Goal: Transaction & Acquisition: Purchase product/service

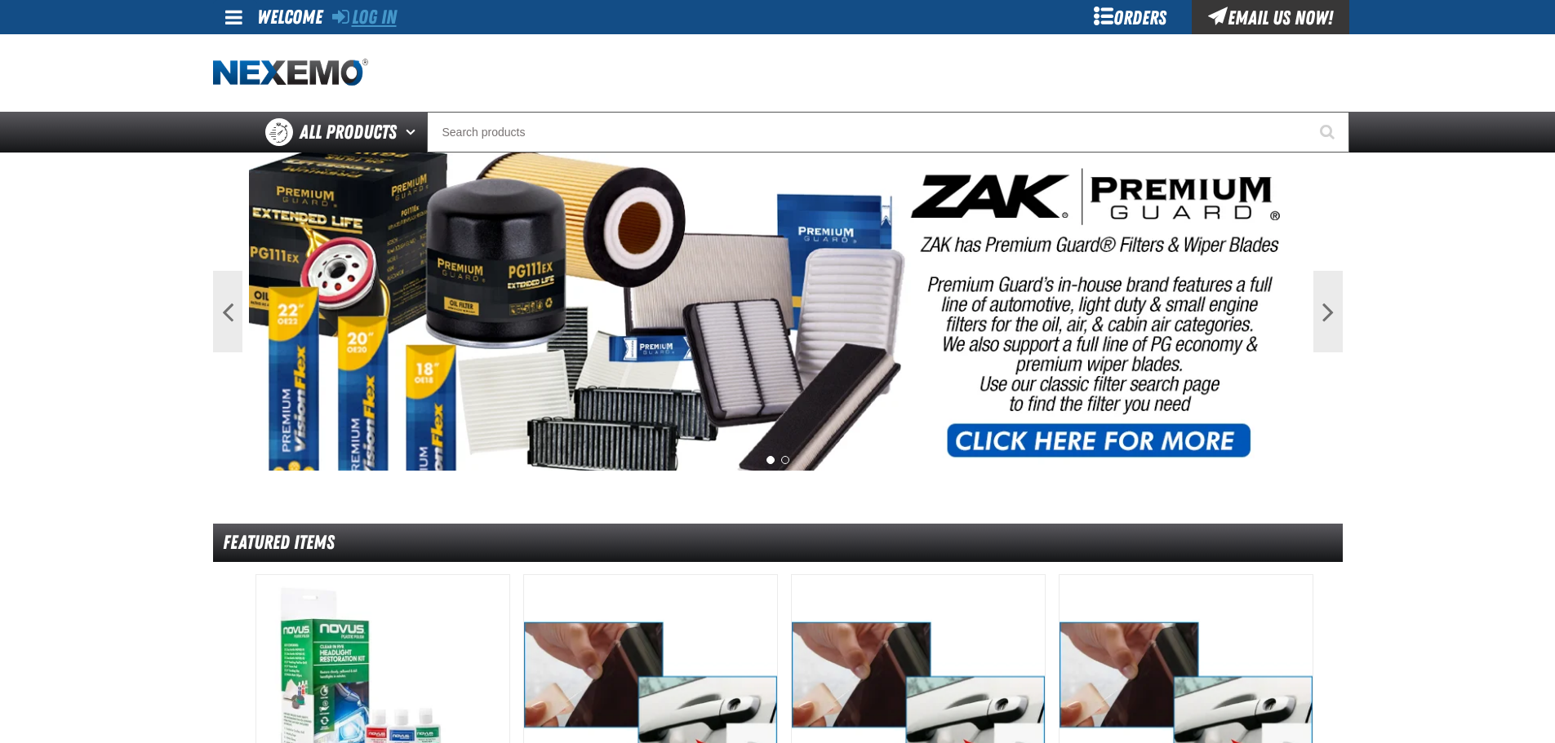
click at [393, 14] on link "Log In" at bounding box center [364, 17] width 64 height 23
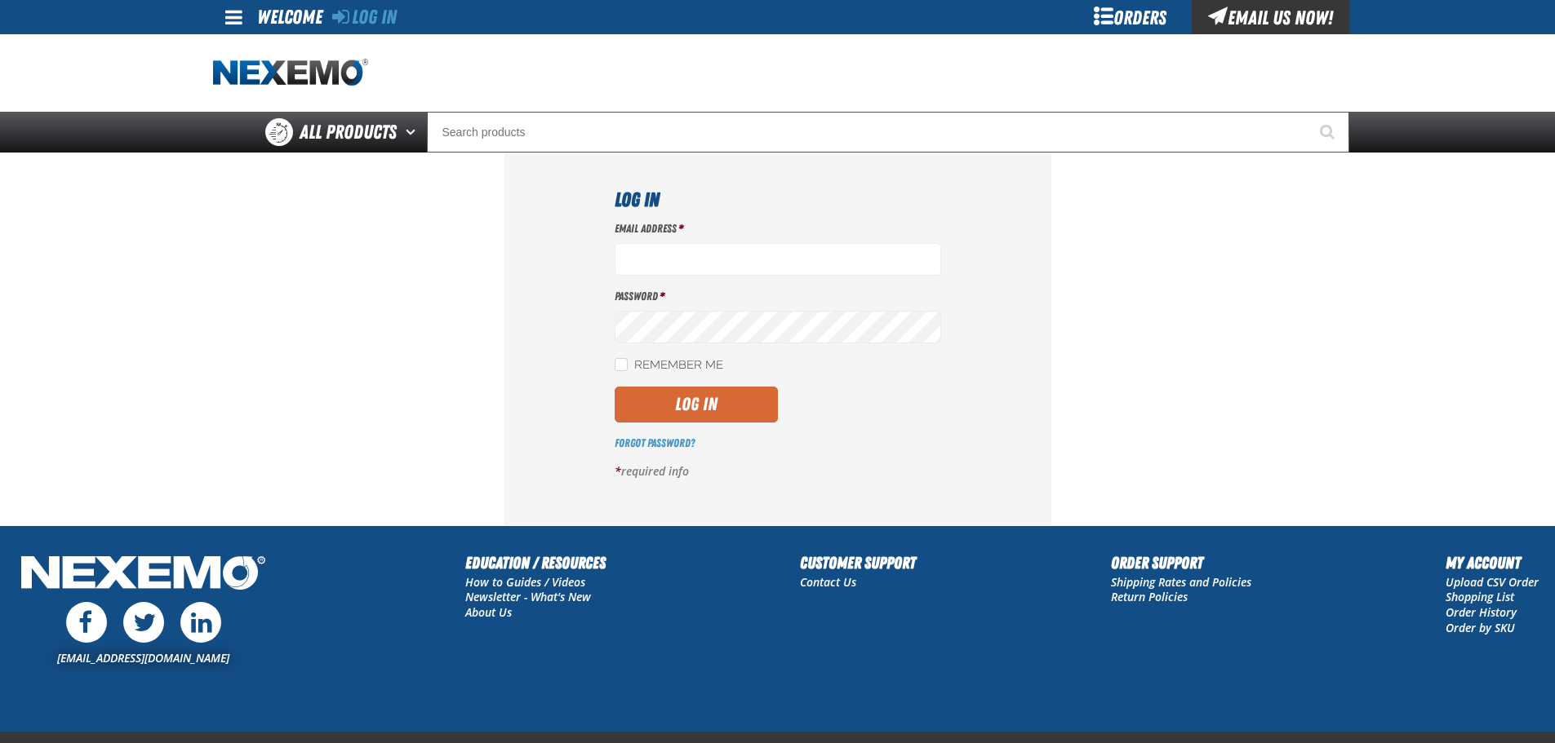
type input "[EMAIL_ADDRESS][DOMAIN_NAME]"
click at [723, 401] on button "Log In" at bounding box center [695, 405] width 163 height 36
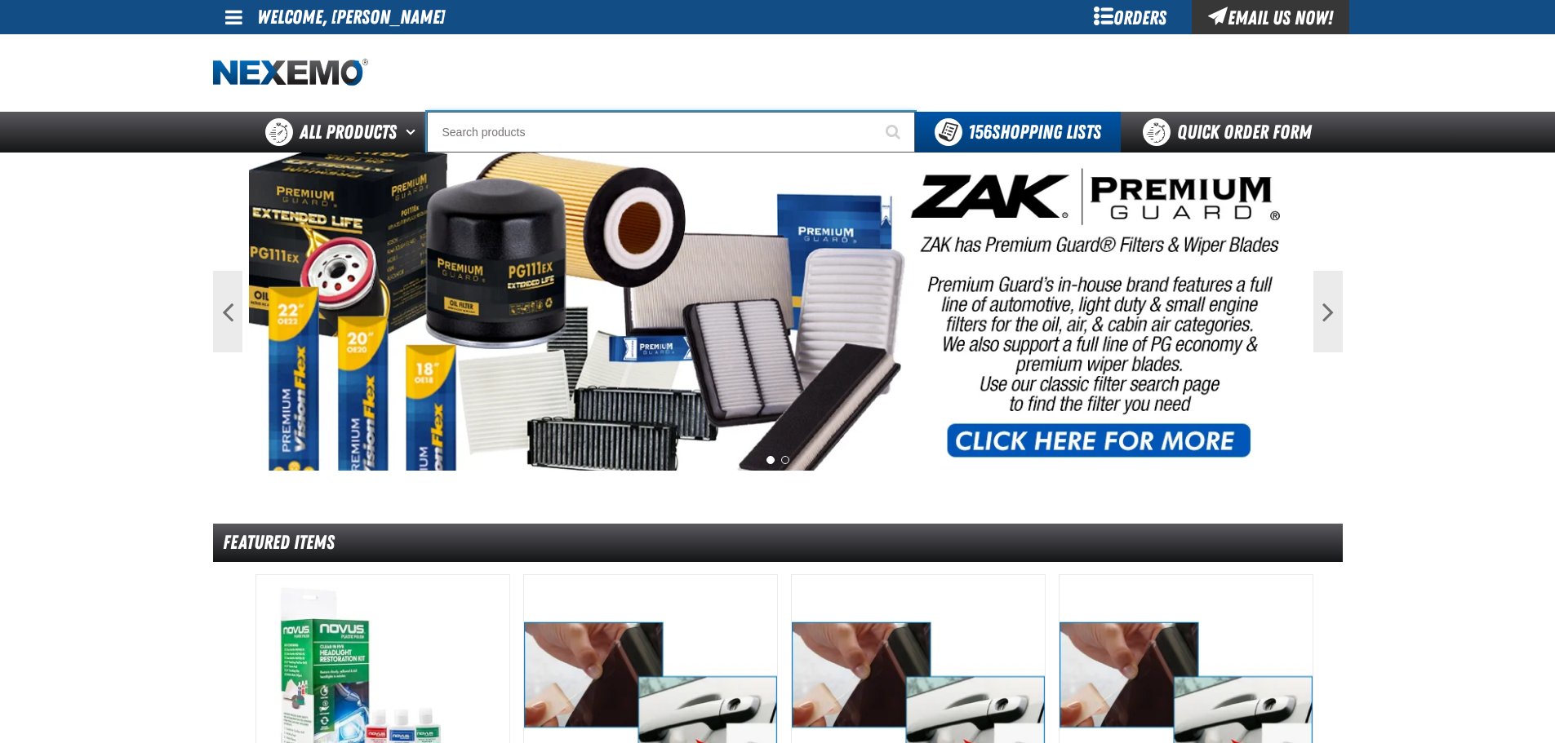
click at [641, 127] on input "Search" at bounding box center [671, 132] width 488 height 41
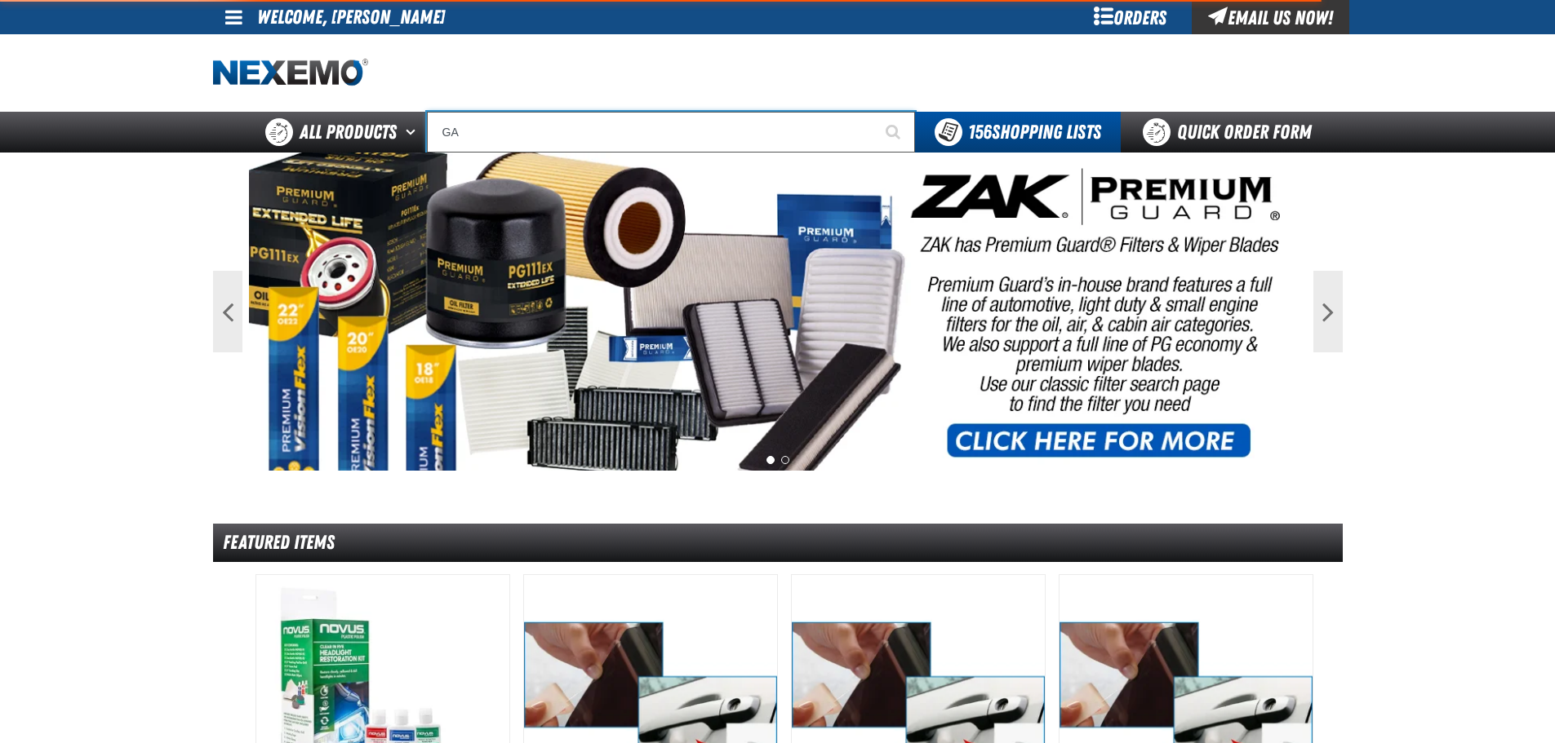
type input "GAS"
type input "GAS SAVER"
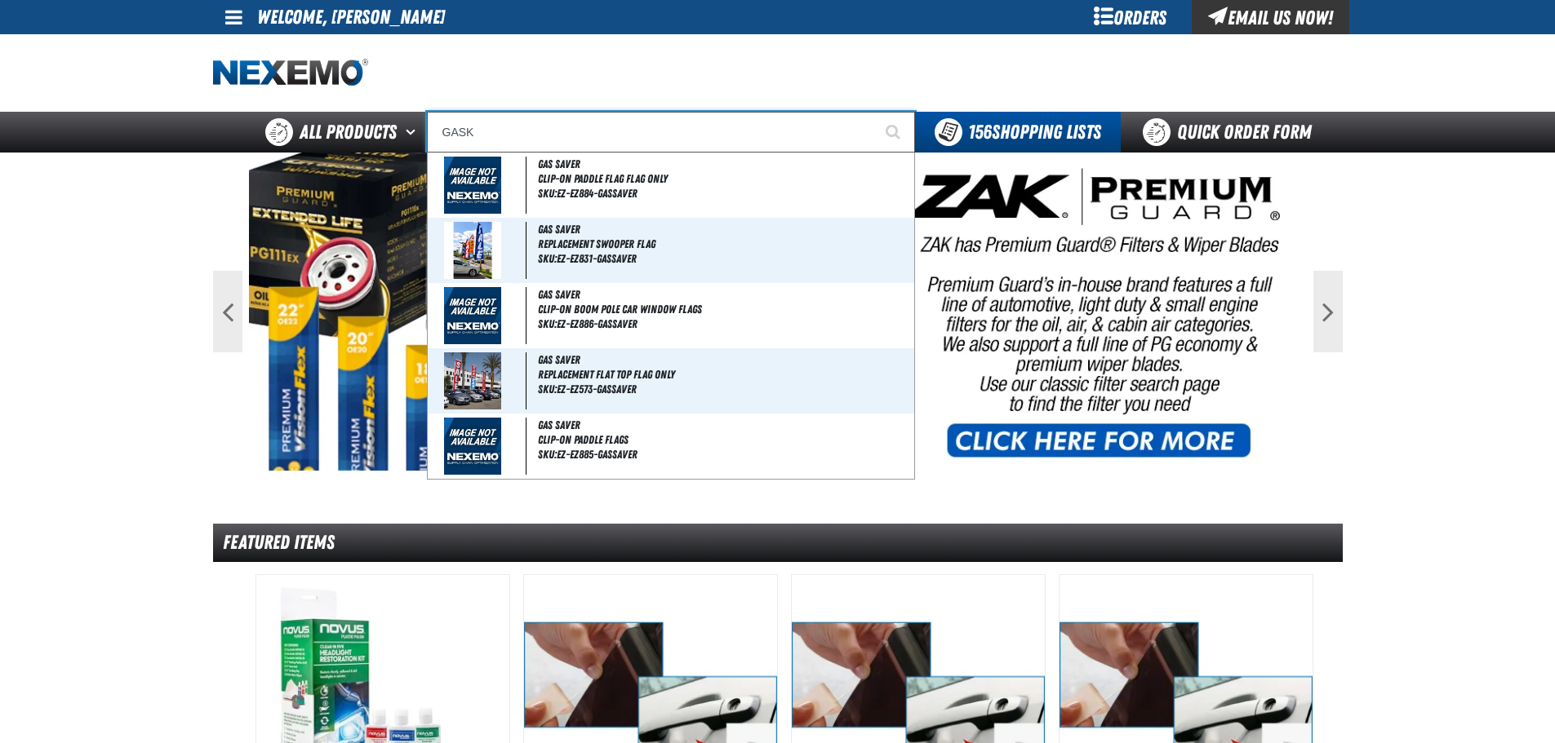
type input "GASKE"
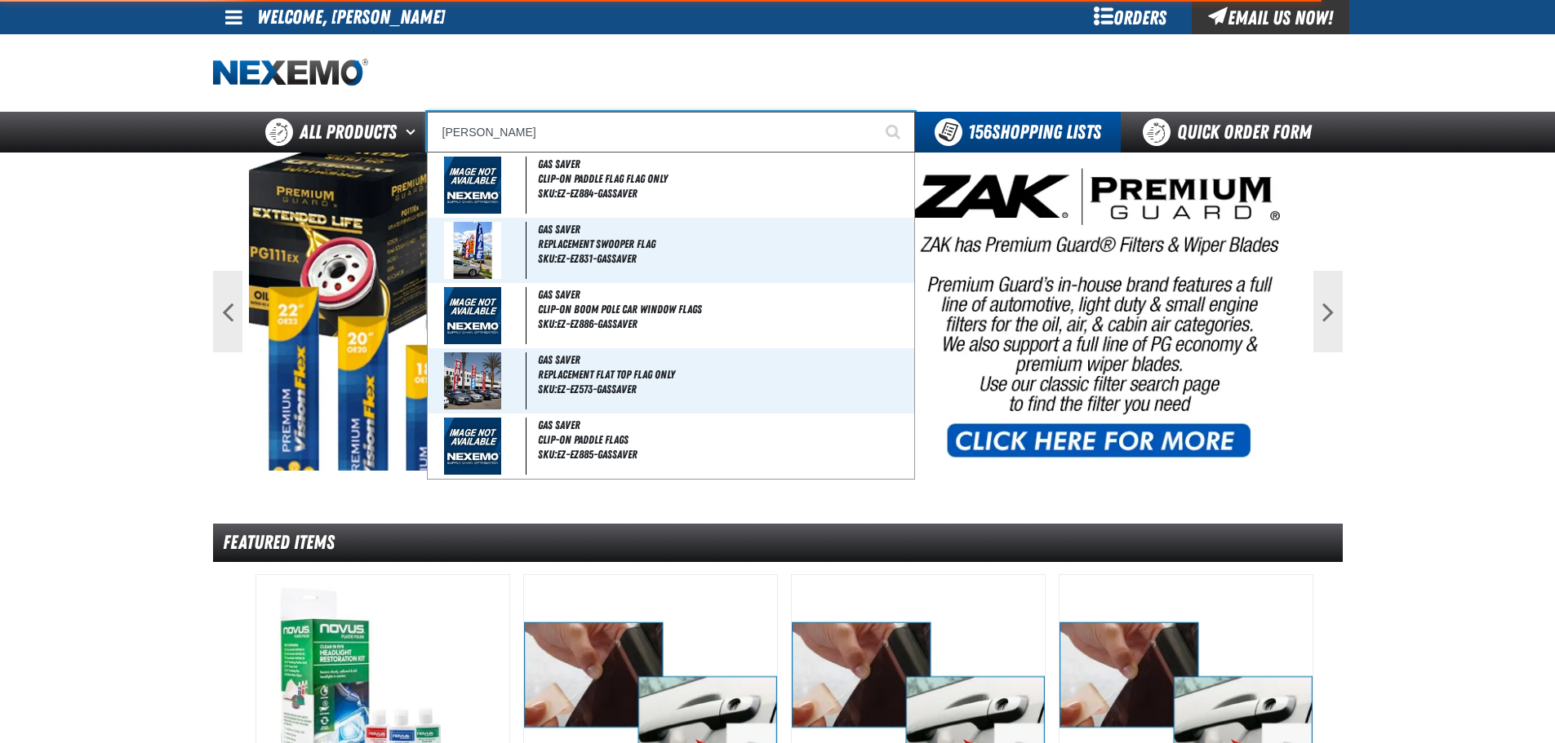
type input "GASKEt Push Stick"
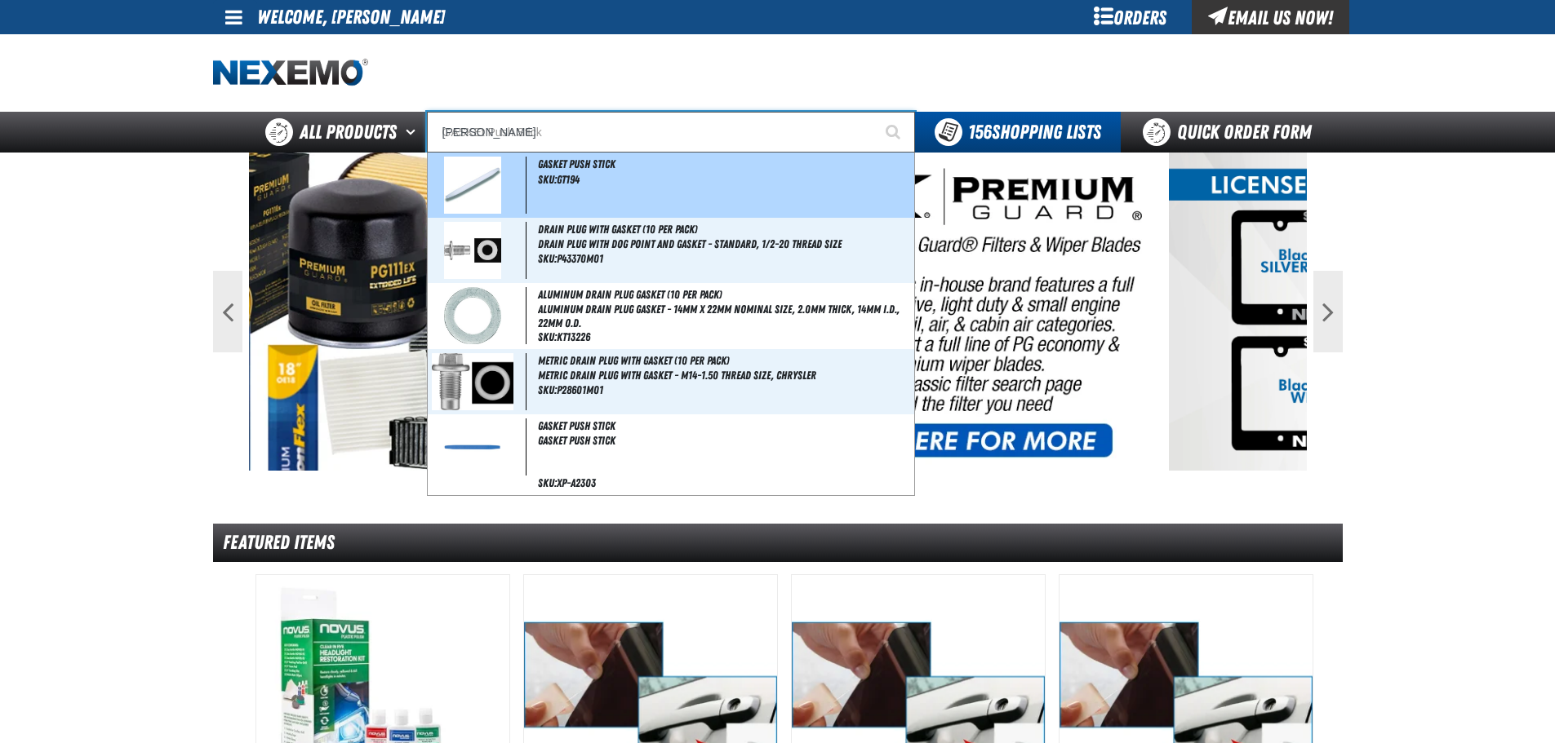
click at [467, 189] on img at bounding box center [472, 185] width 57 height 57
type input "Gasket Push Stick"
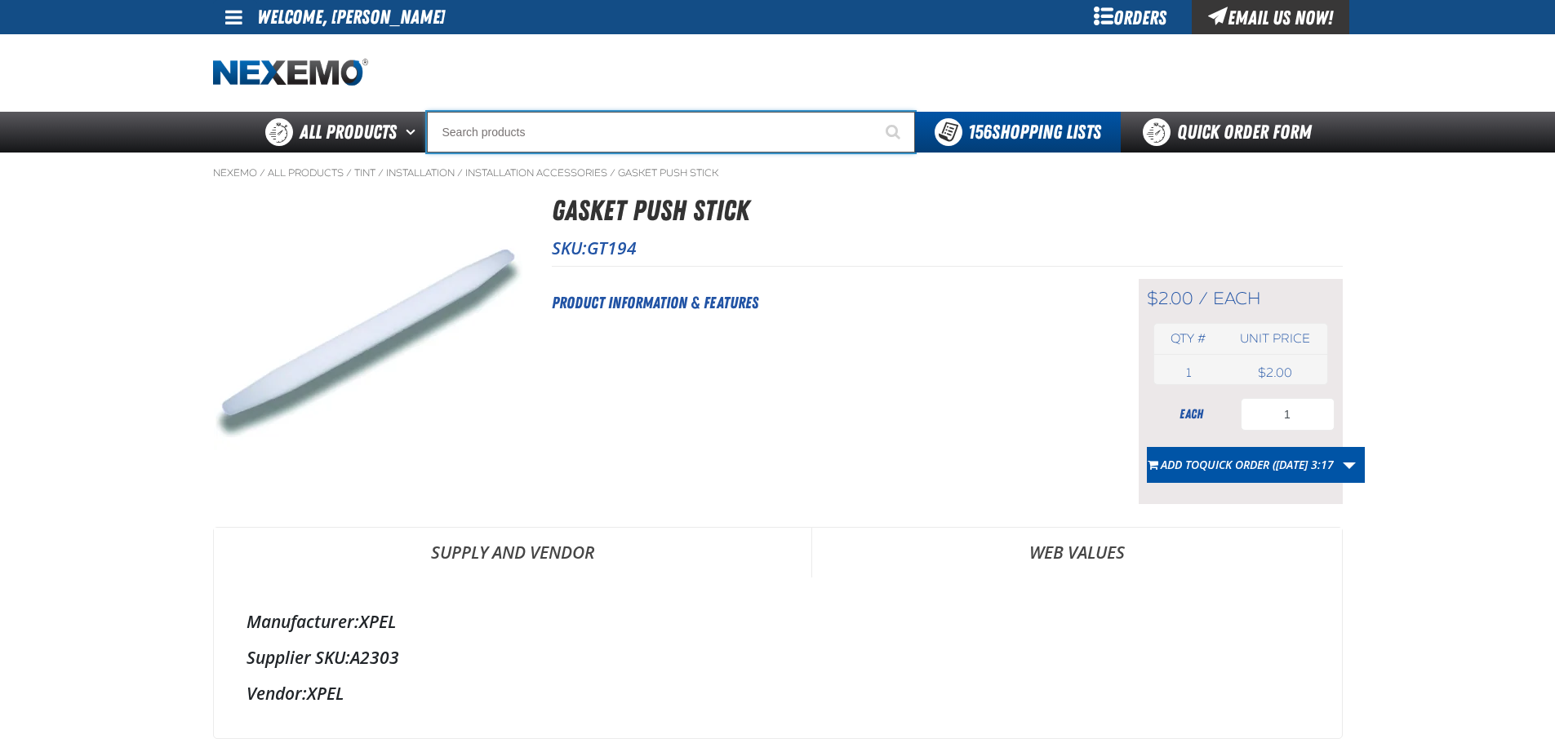
click at [549, 125] on input "Search" at bounding box center [671, 132] width 488 height 41
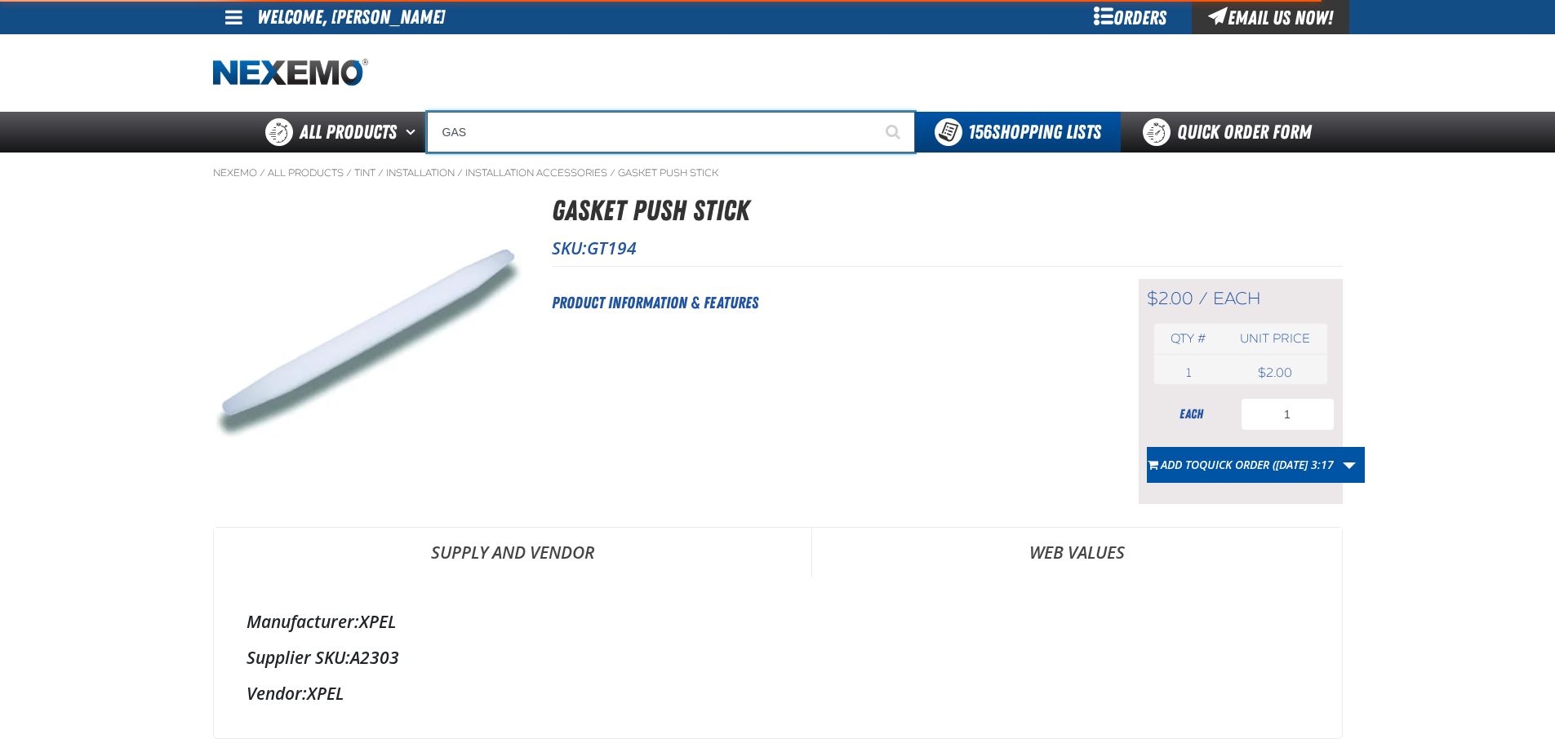
type input "GASK"
type input "GASKet Push Stick"
type input "GASKE"
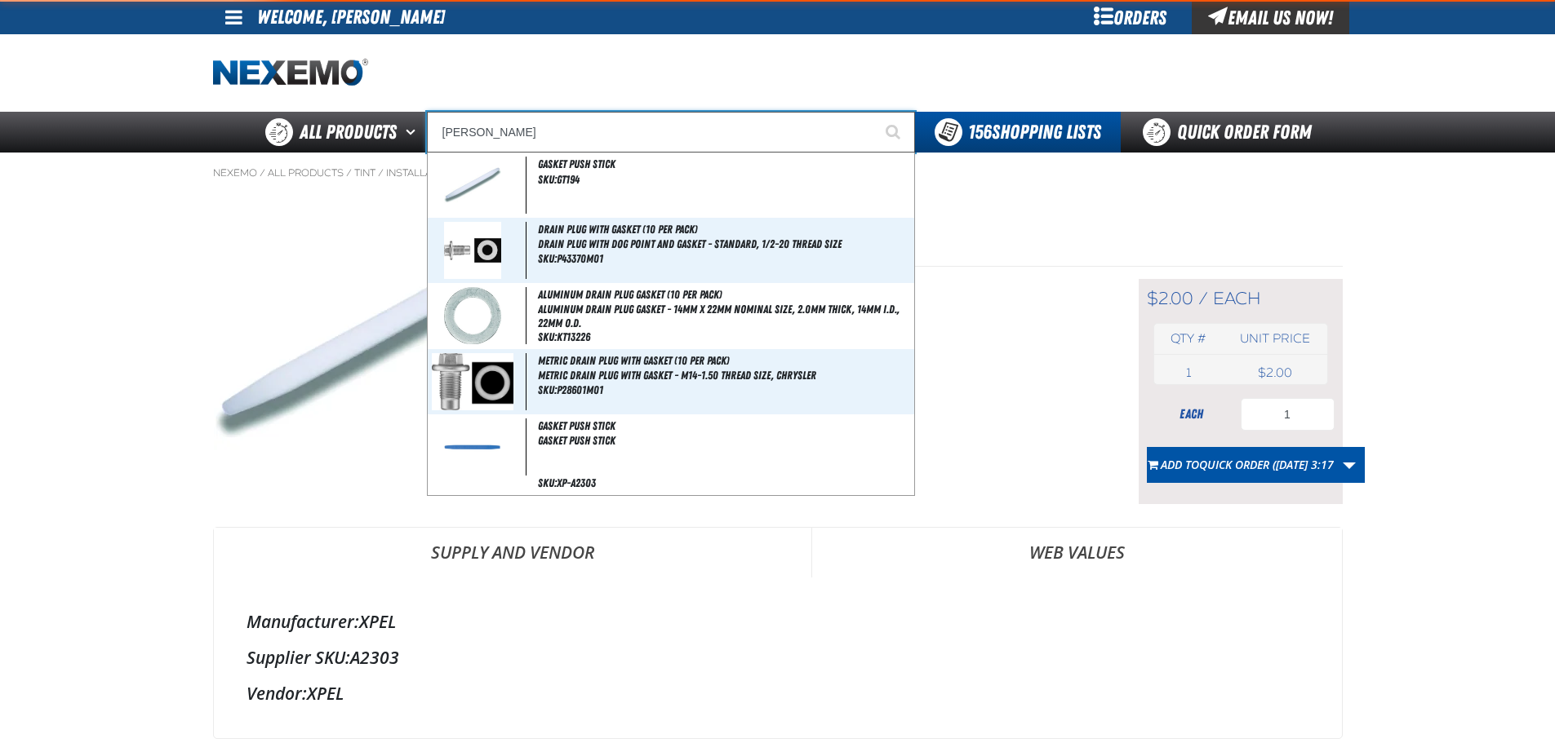
type input "GASKEt Push Stick"
type input "GASKET"
type input "GASKET Push Stick"
type input "GASKET"
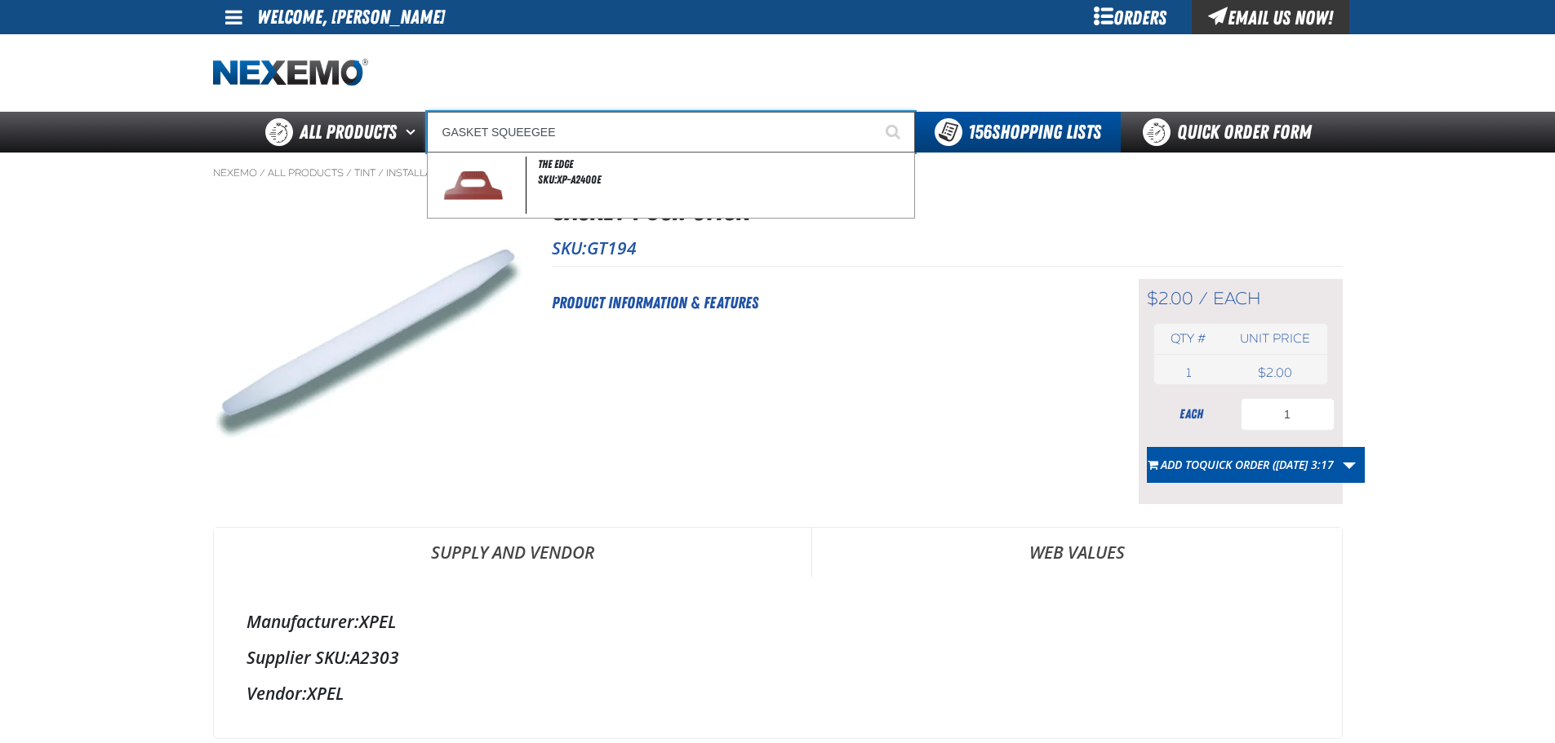
type input "GASKET SQUEEGEE"
click at [874, 112] on button "Start Searching" at bounding box center [894, 132] width 41 height 41
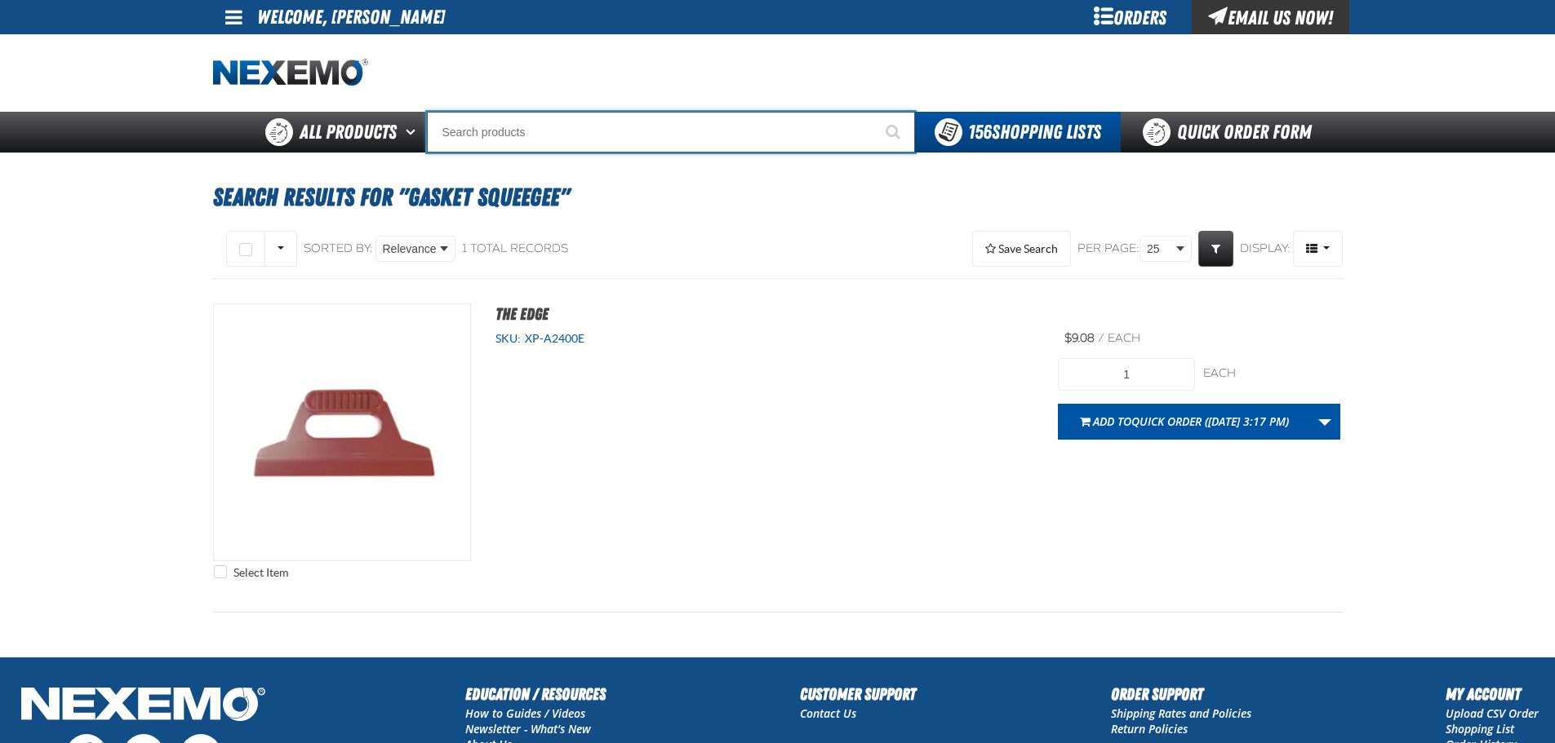
click at [691, 125] on input "Search" at bounding box center [671, 132] width 488 height 41
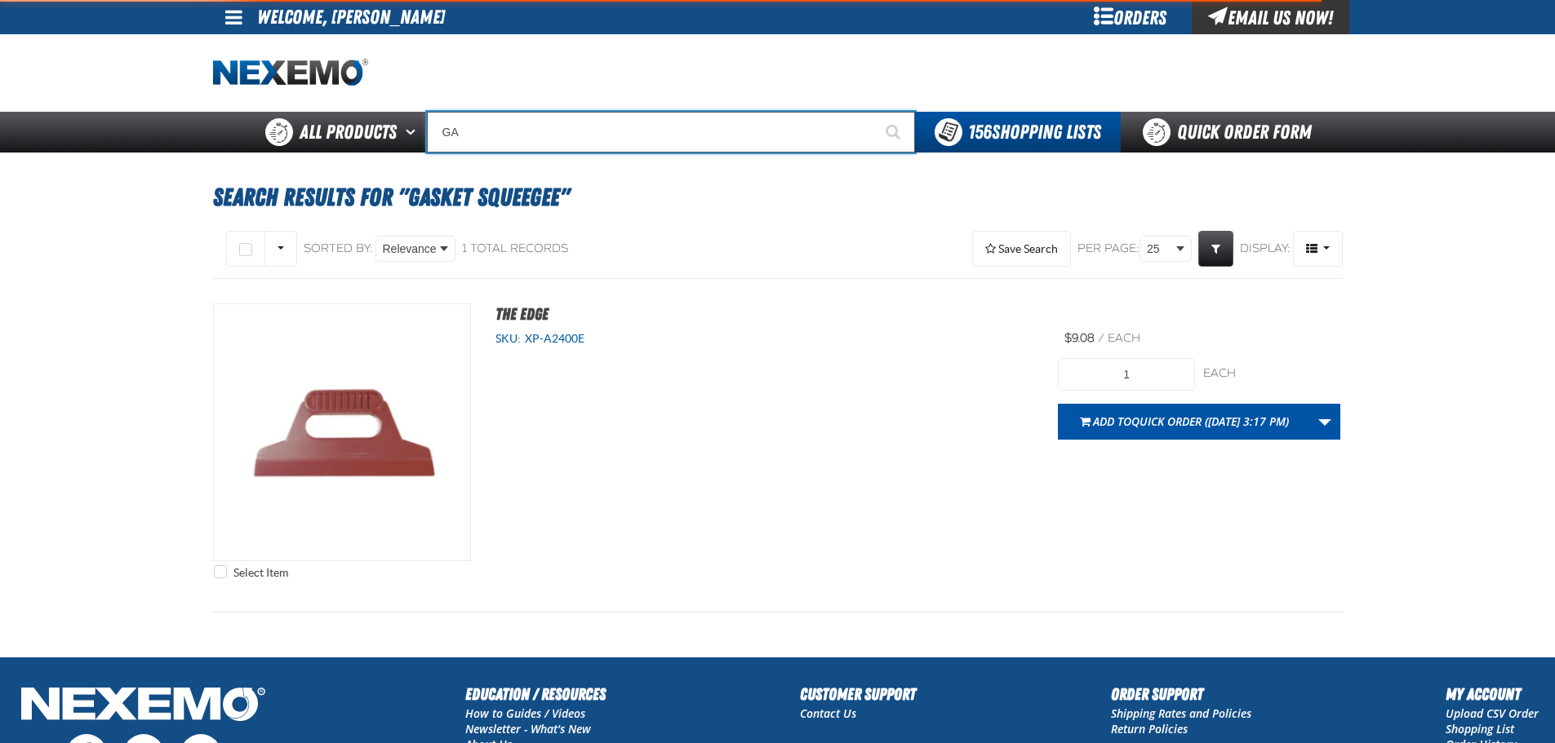
type input "GAS"
type input "GAS SAVER"
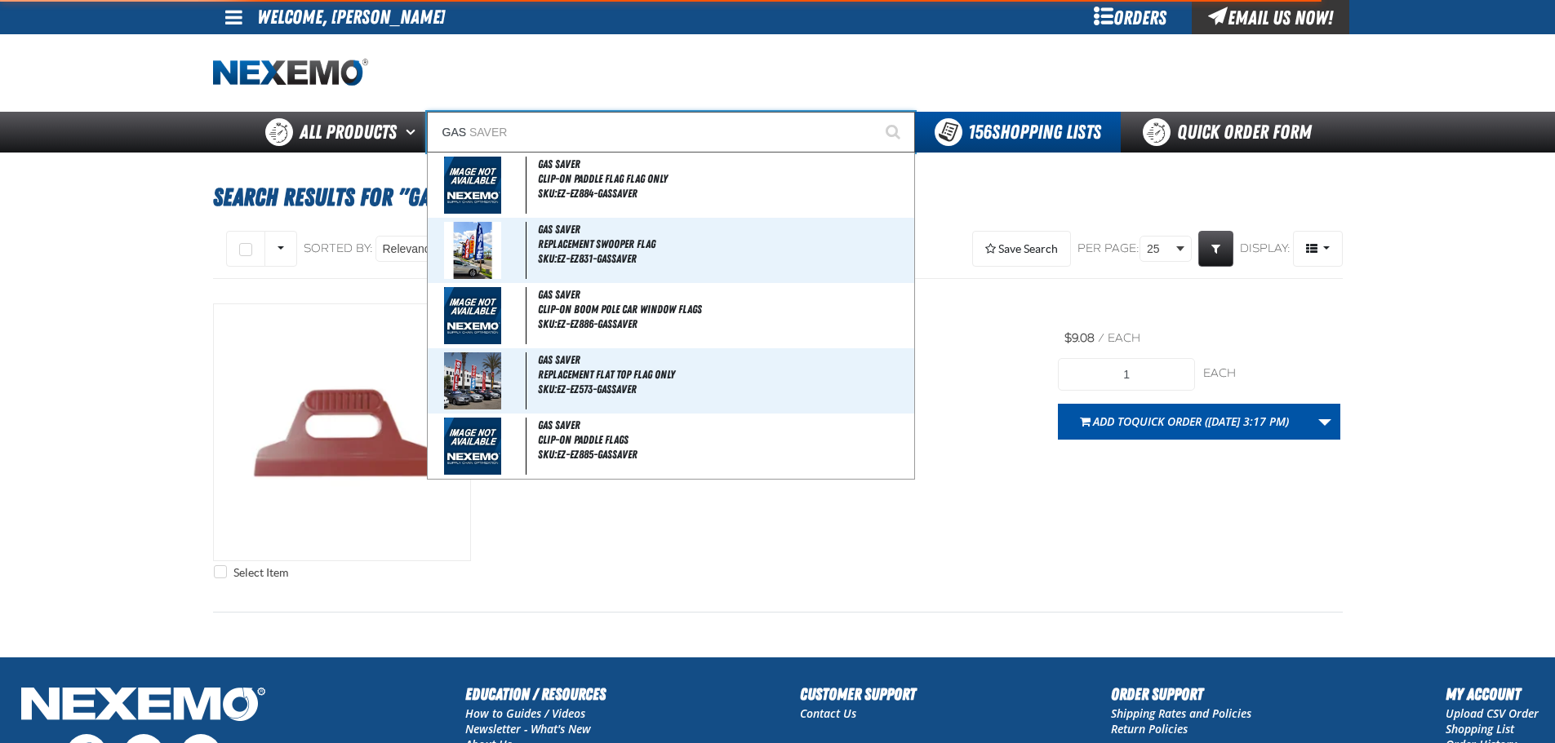
type input "GASK"
type input "GASKet Push Stick"
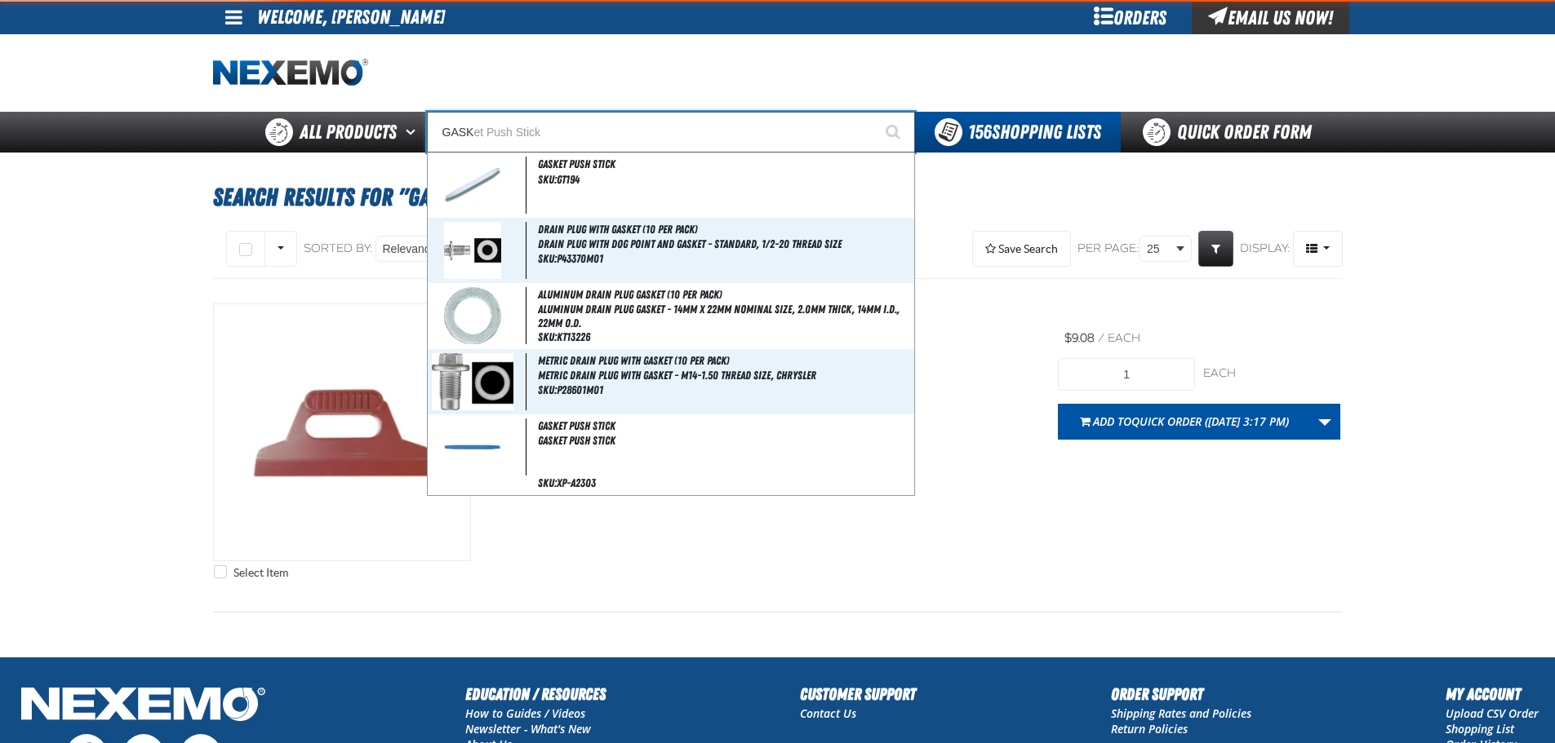
type input "GASKE"
type input "GASKEt Push Stick"
type input "GASKET"
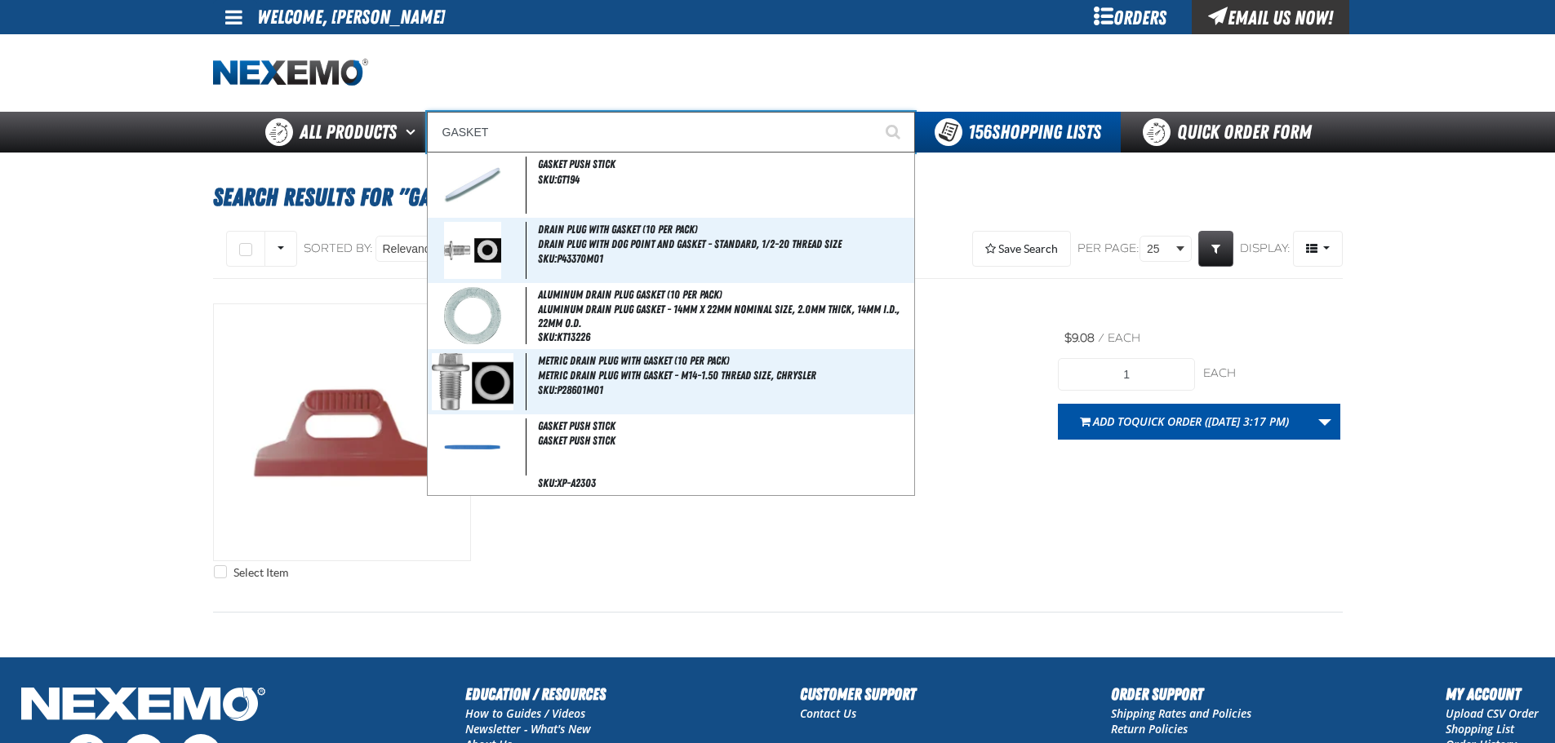
type input "GASKET Push Stick"
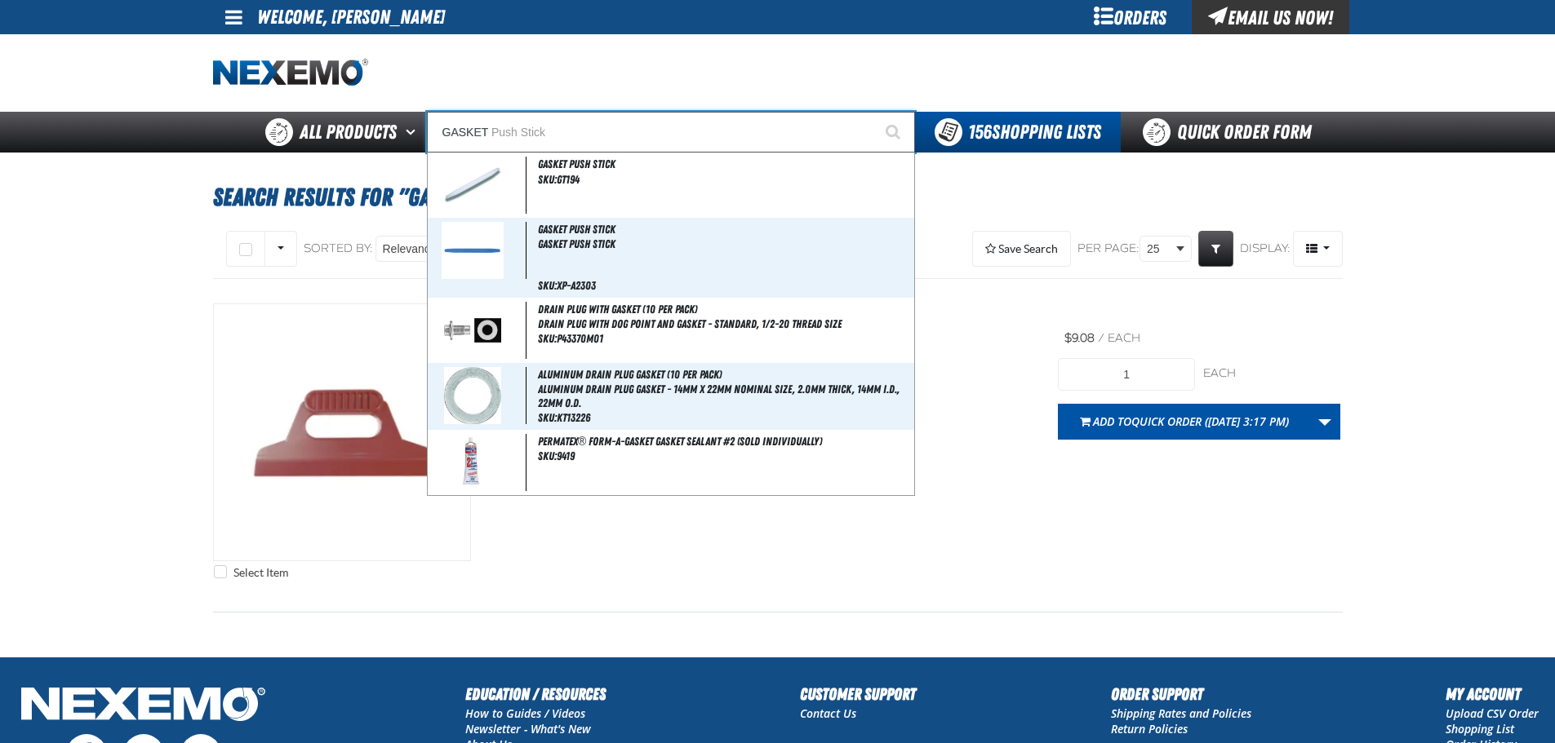
type input "GASKET"
click at [874, 112] on button "Start Searching" at bounding box center [894, 132] width 41 height 41
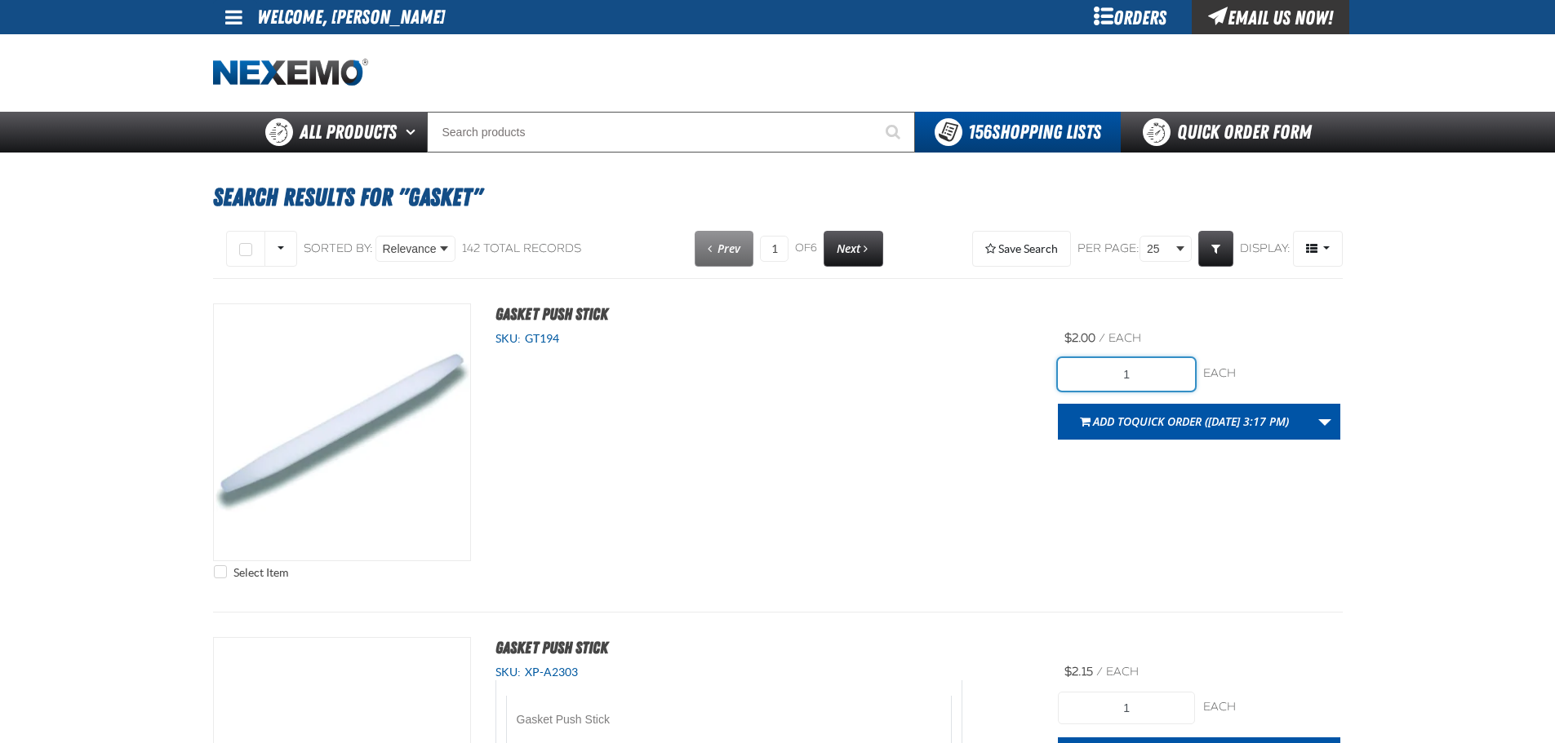
click at [1149, 381] on input "1" at bounding box center [1126, 374] width 137 height 33
type input "3"
drag, startPoint x: 566, startPoint y: 343, endPoint x: 526, endPoint y: 344, distance: 39.2
click at [526, 344] on div "SKU: GT194" at bounding box center [764, 339] width 539 height 16
copy span "GT194"
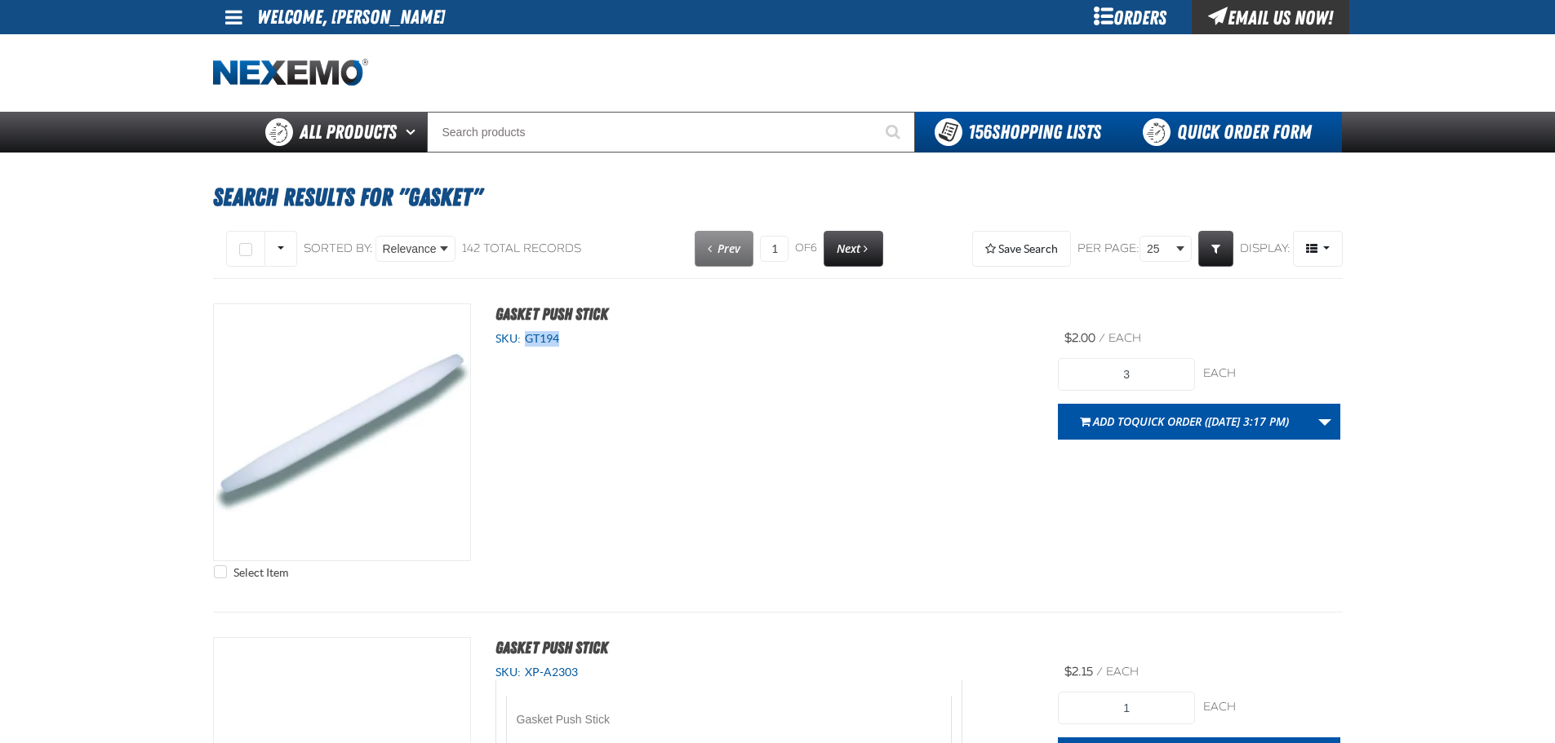
click at [1247, 140] on link "Quick Order Form" at bounding box center [1230, 132] width 221 height 41
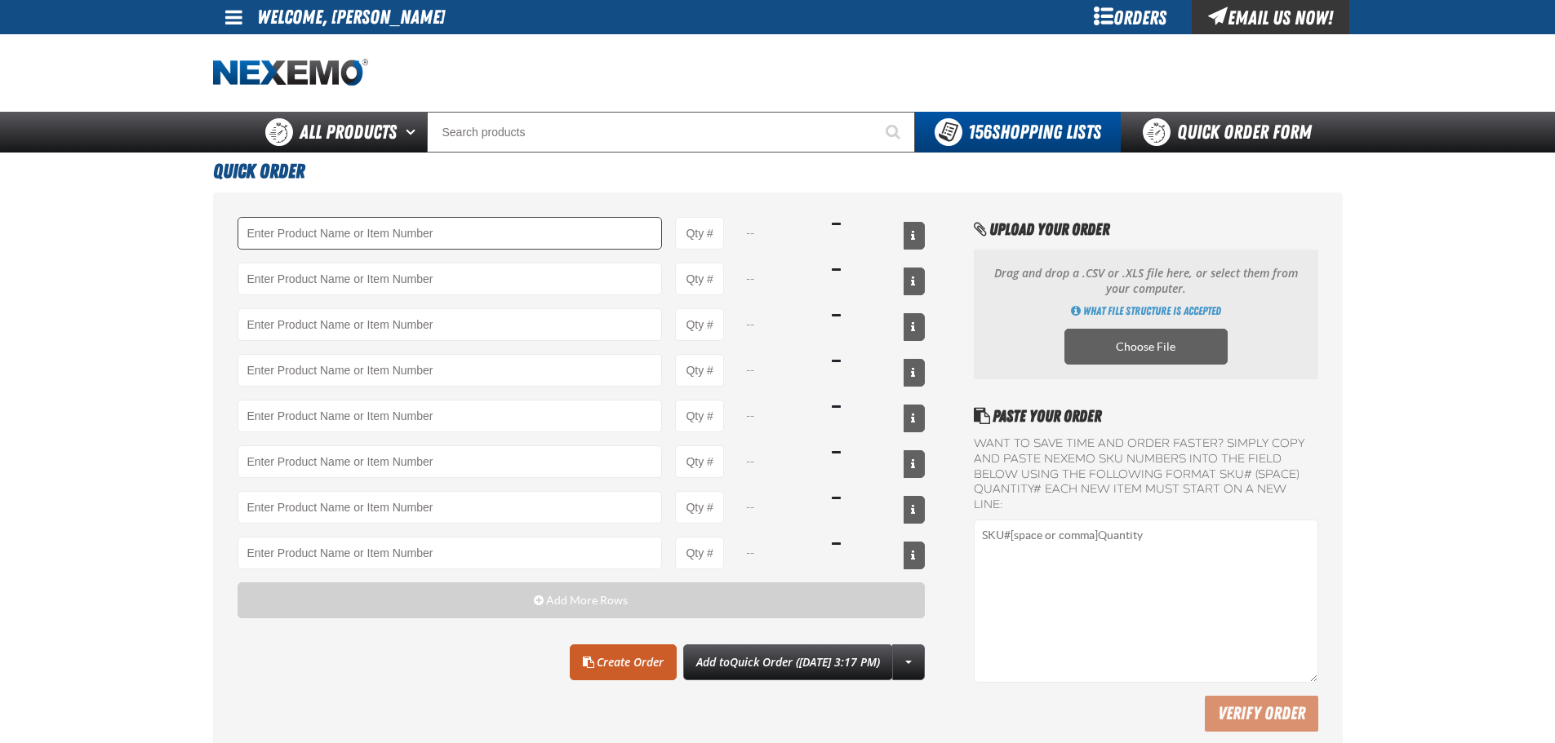
click at [406, 237] on input "Product" at bounding box center [449, 233] width 425 height 33
type input "GT194 - Gasket Push Stick"
type input "1"
type input "GT194 - Gasket Push Stick3"
select select "each"
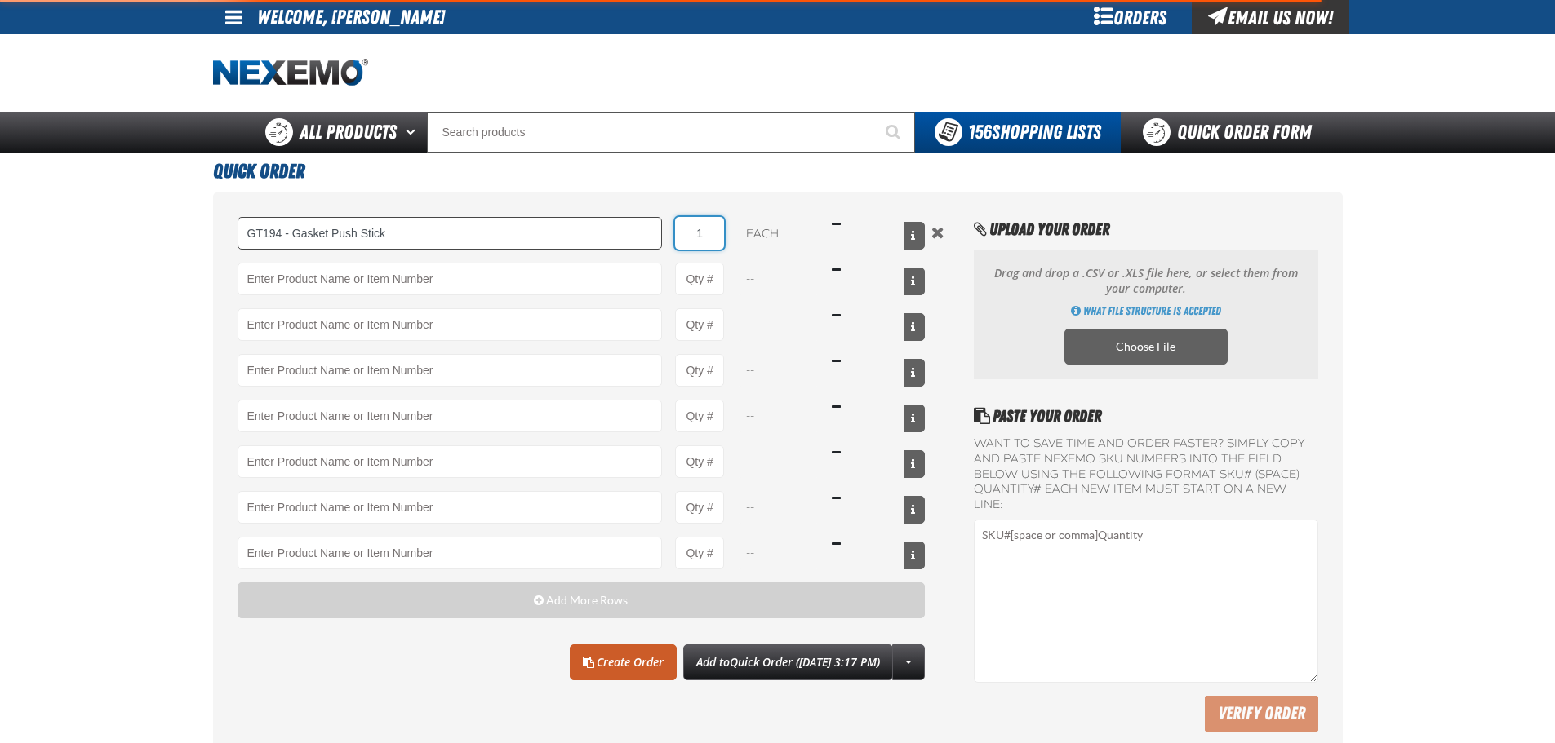
type input "GT194 - Gasket Push Stick"
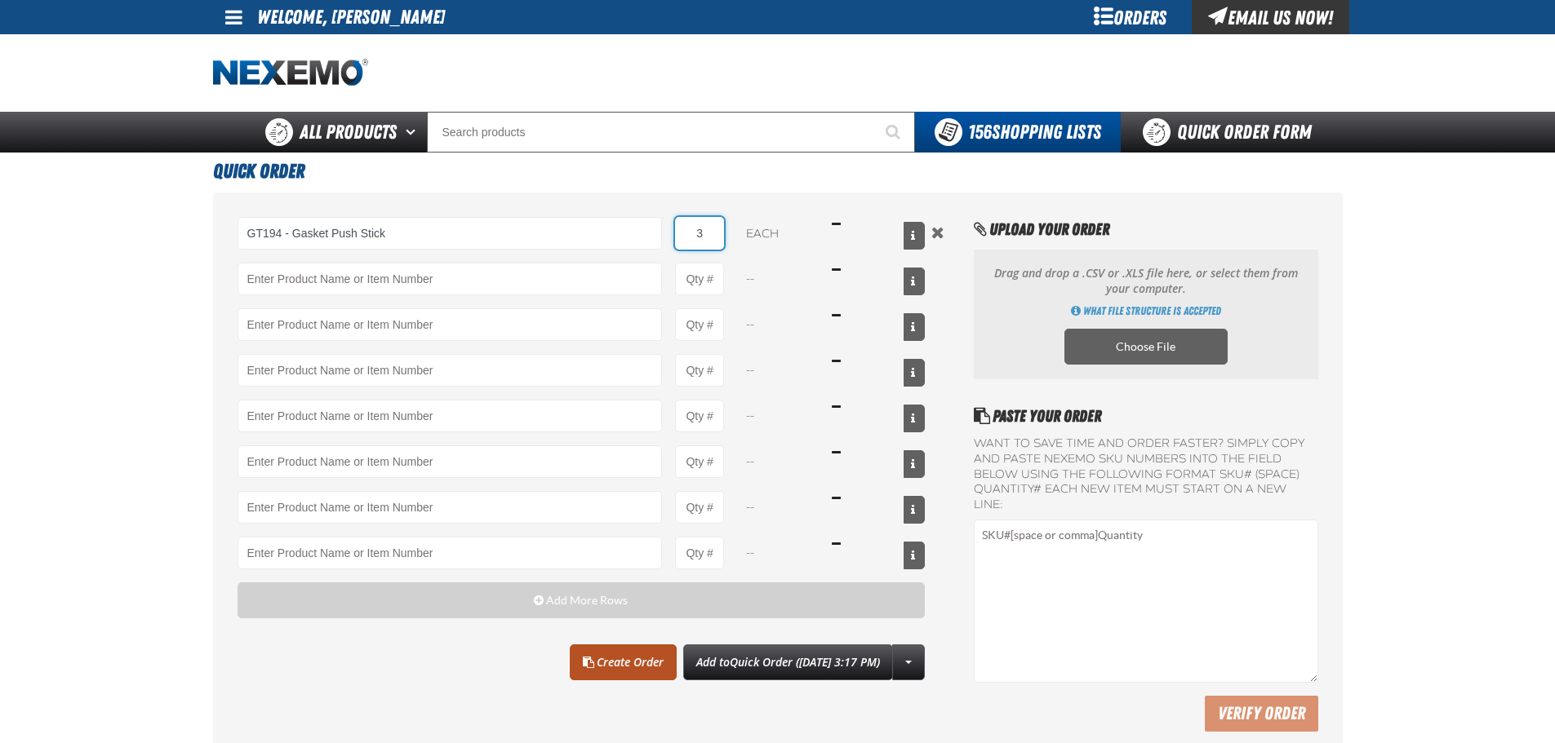
type input "3"
click at [588, 653] on link "Create Order" at bounding box center [623, 663] width 107 height 36
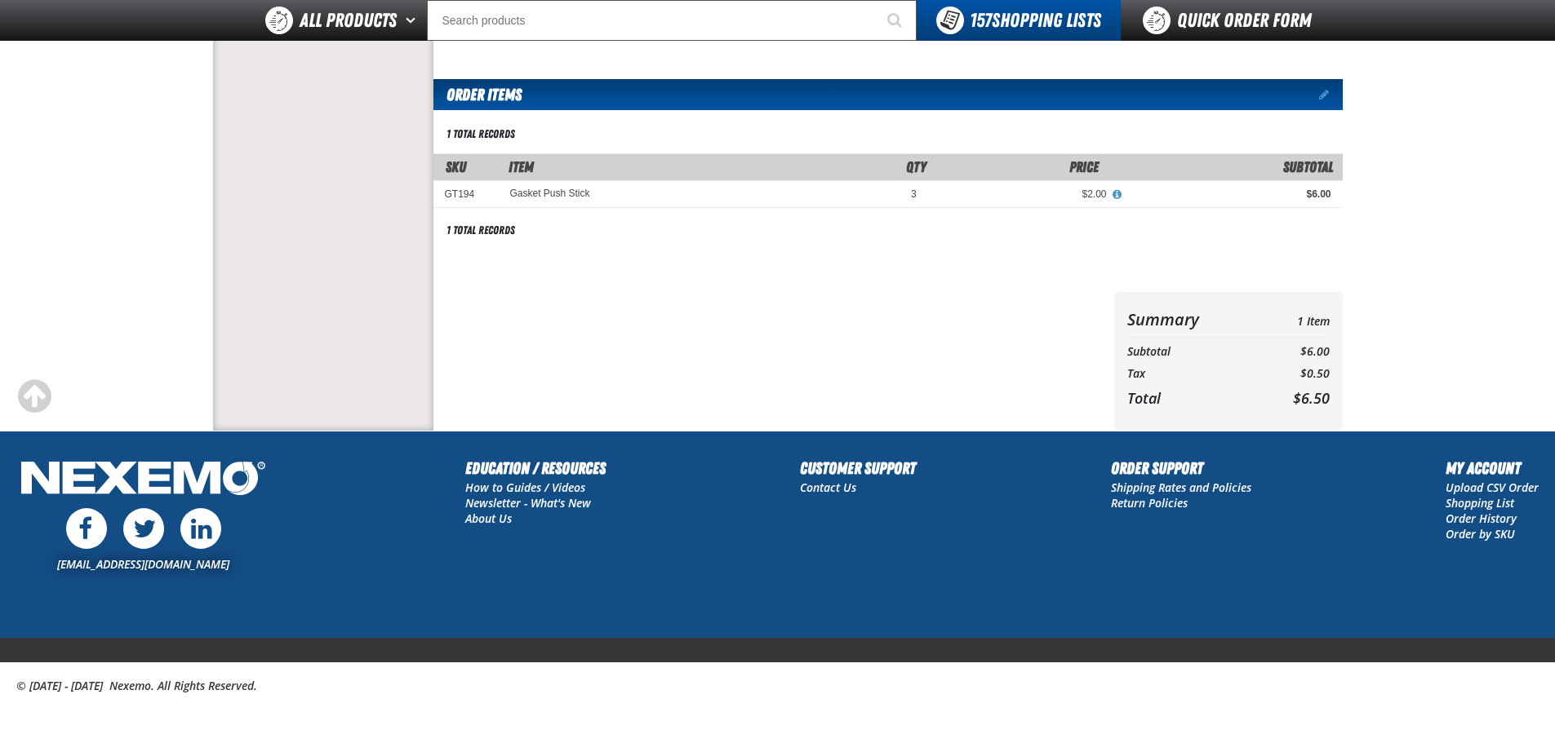
scroll to position [52, 0]
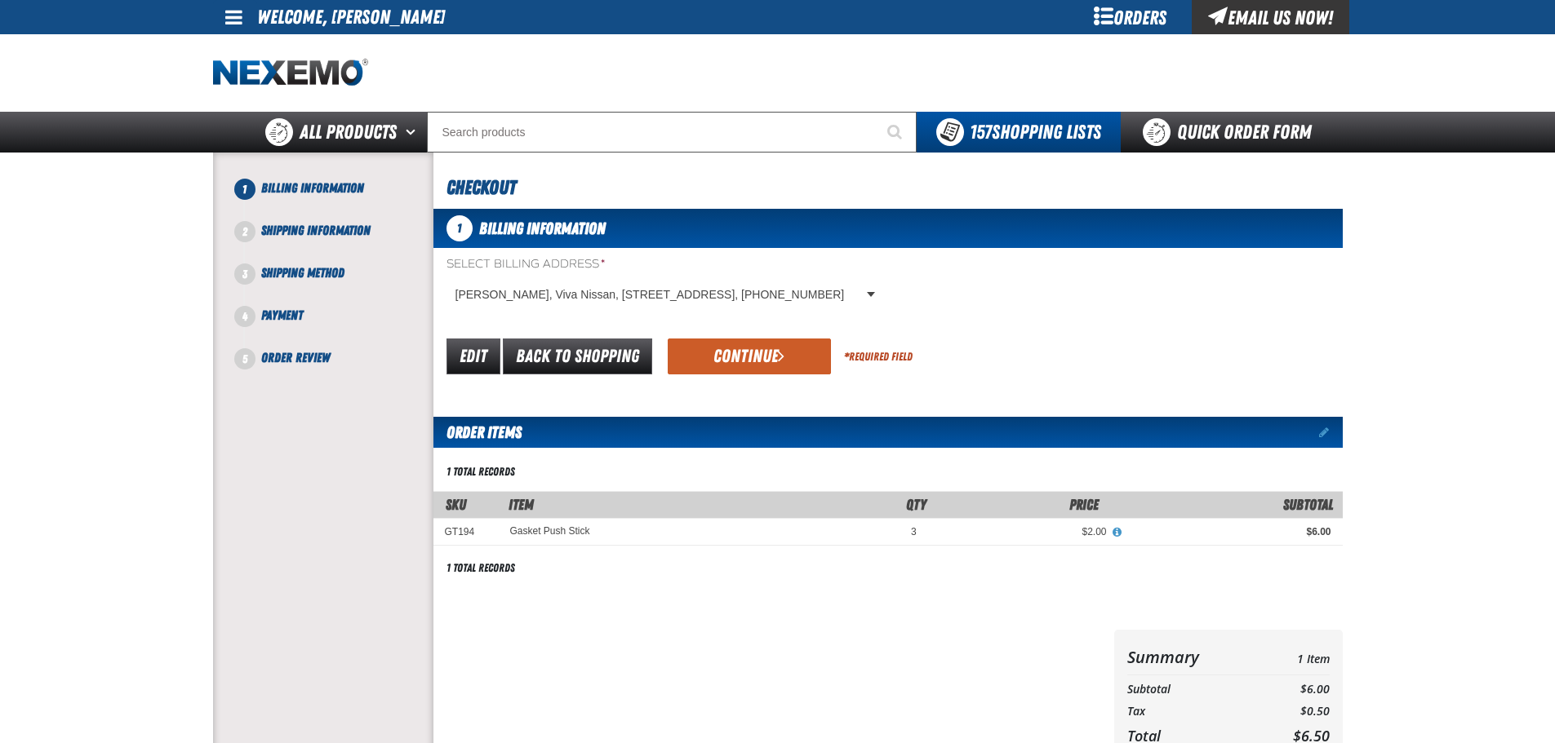
scroll to position [52, 0]
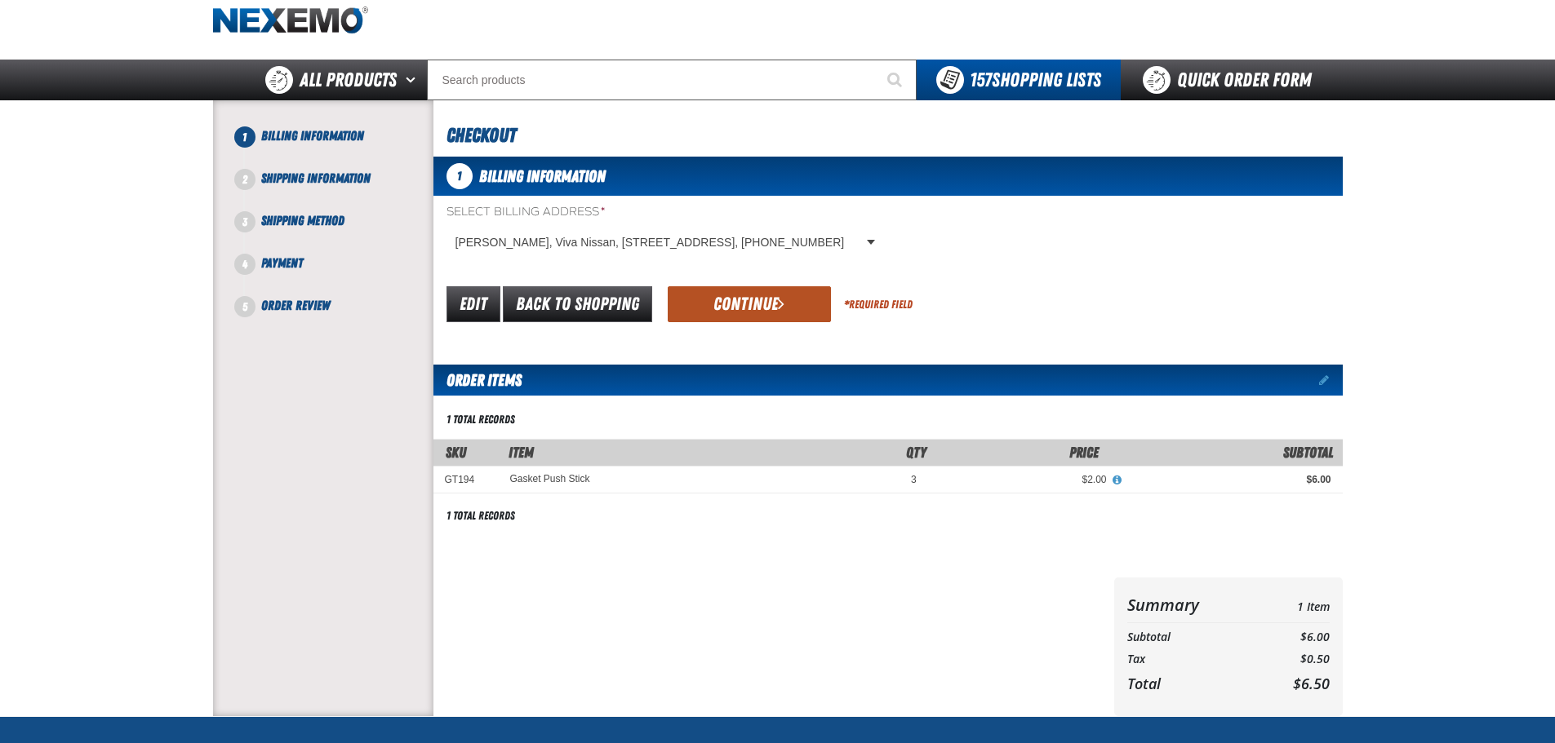
click at [758, 305] on button "Continue" at bounding box center [749, 304] width 163 height 36
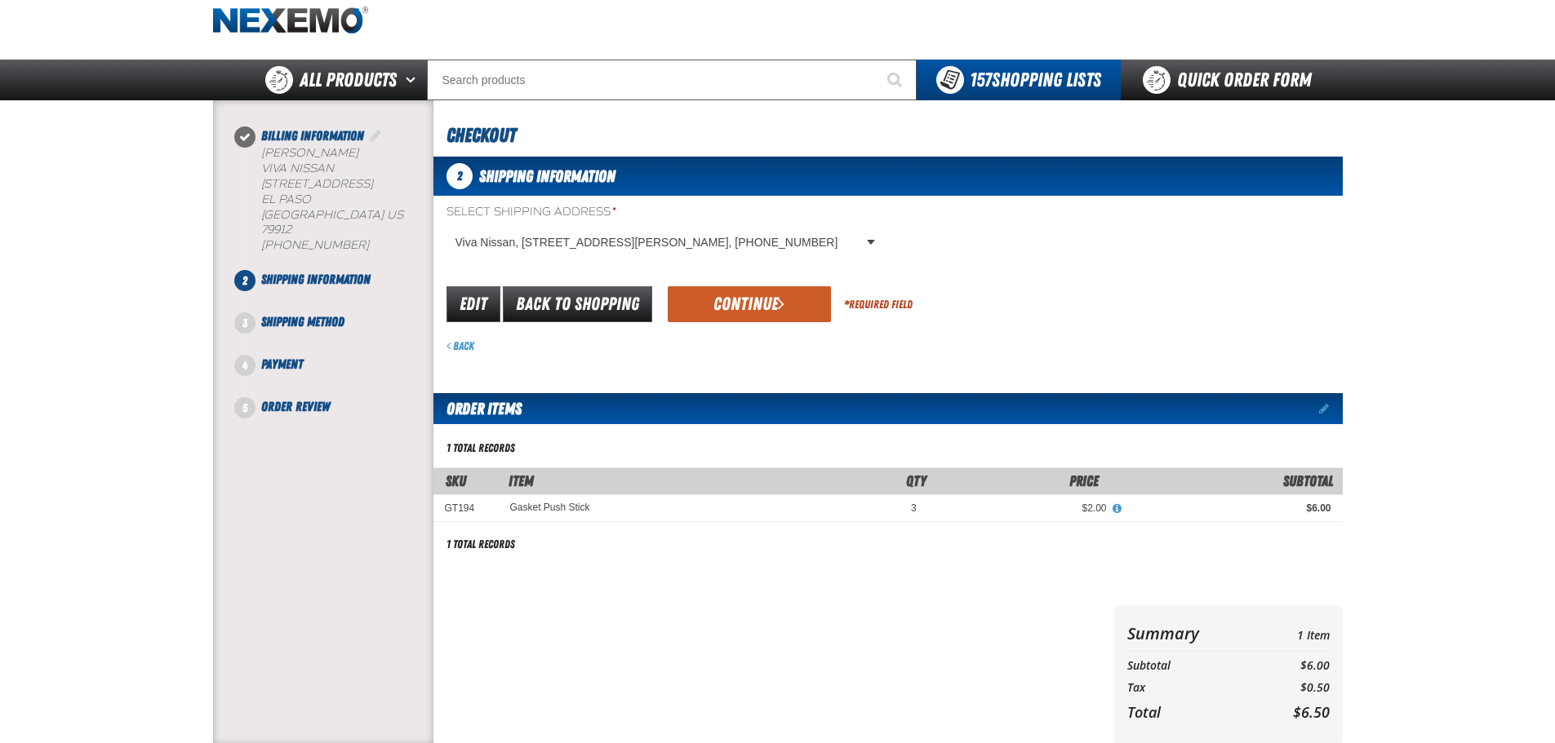
click at [758, 304] on button "Continue" at bounding box center [749, 304] width 163 height 36
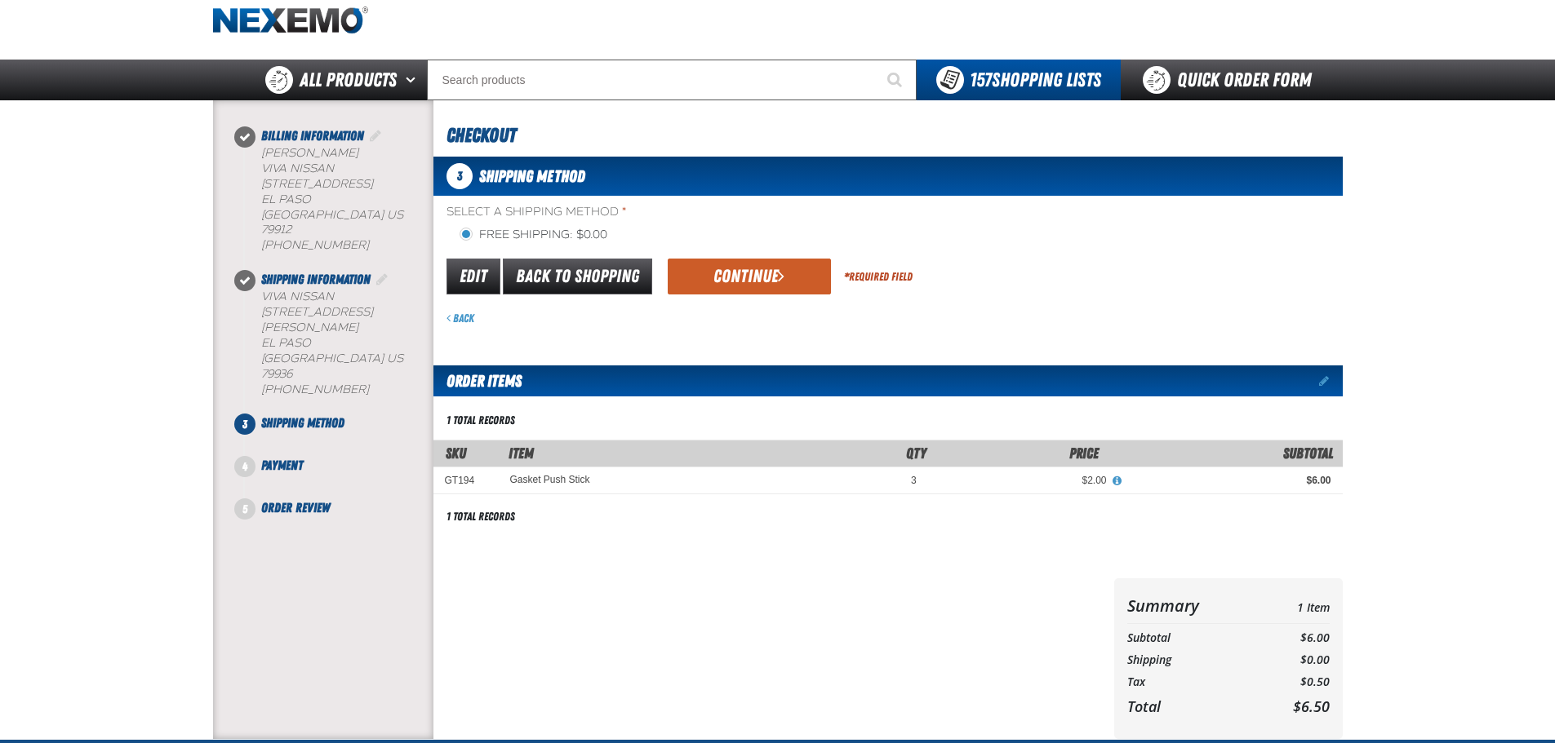
click at [758, 304] on form "flat_rate_2 primary Edit Back to Shopping Continue * Required Field Back" at bounding box center [887, 291] width 909 height 70
click at [756, 278] on button "Continue" at bounding box center [749, 277] width 163 height 36
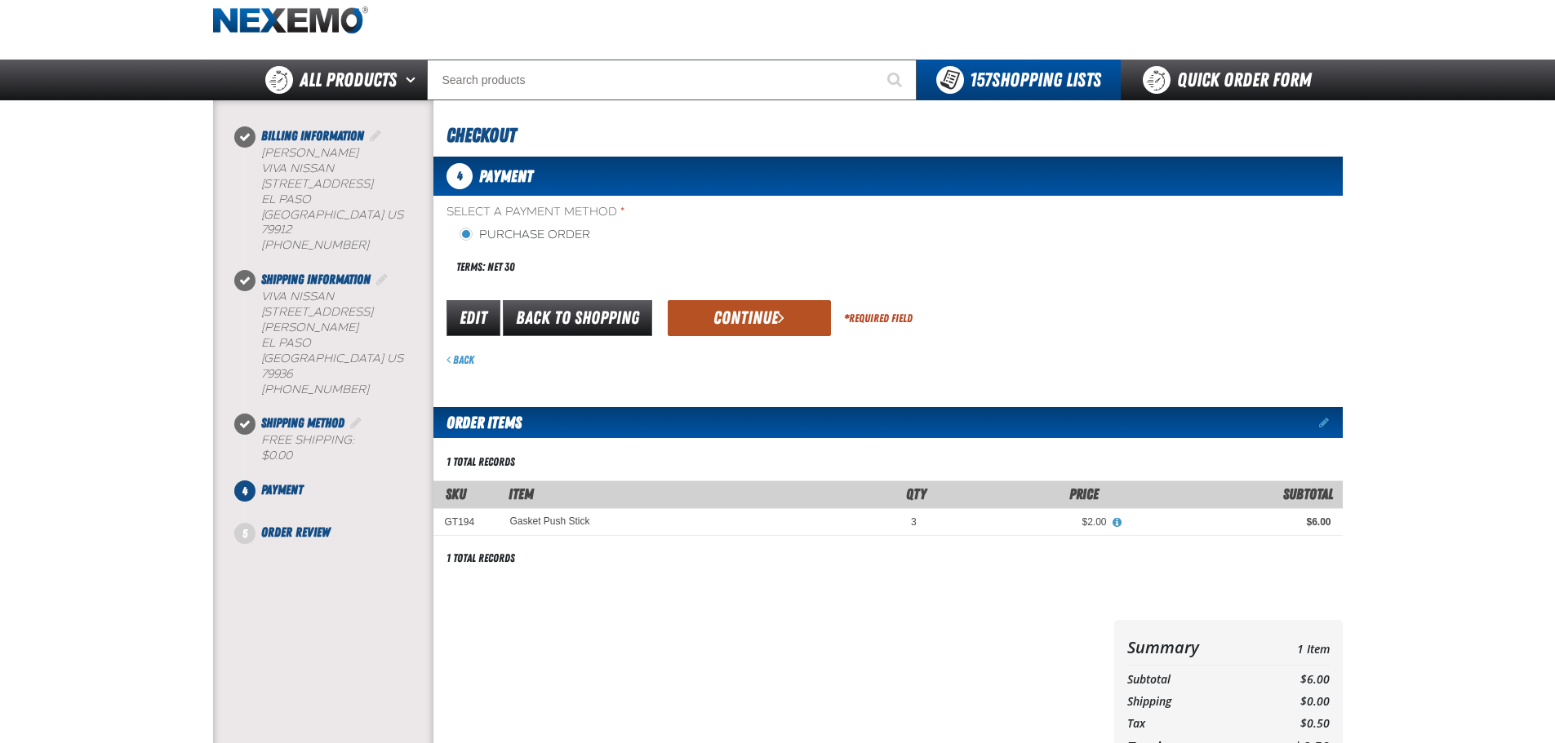
click at [747, 318] on button "Continue" at bounding box center [749, 318] width 163 height 36
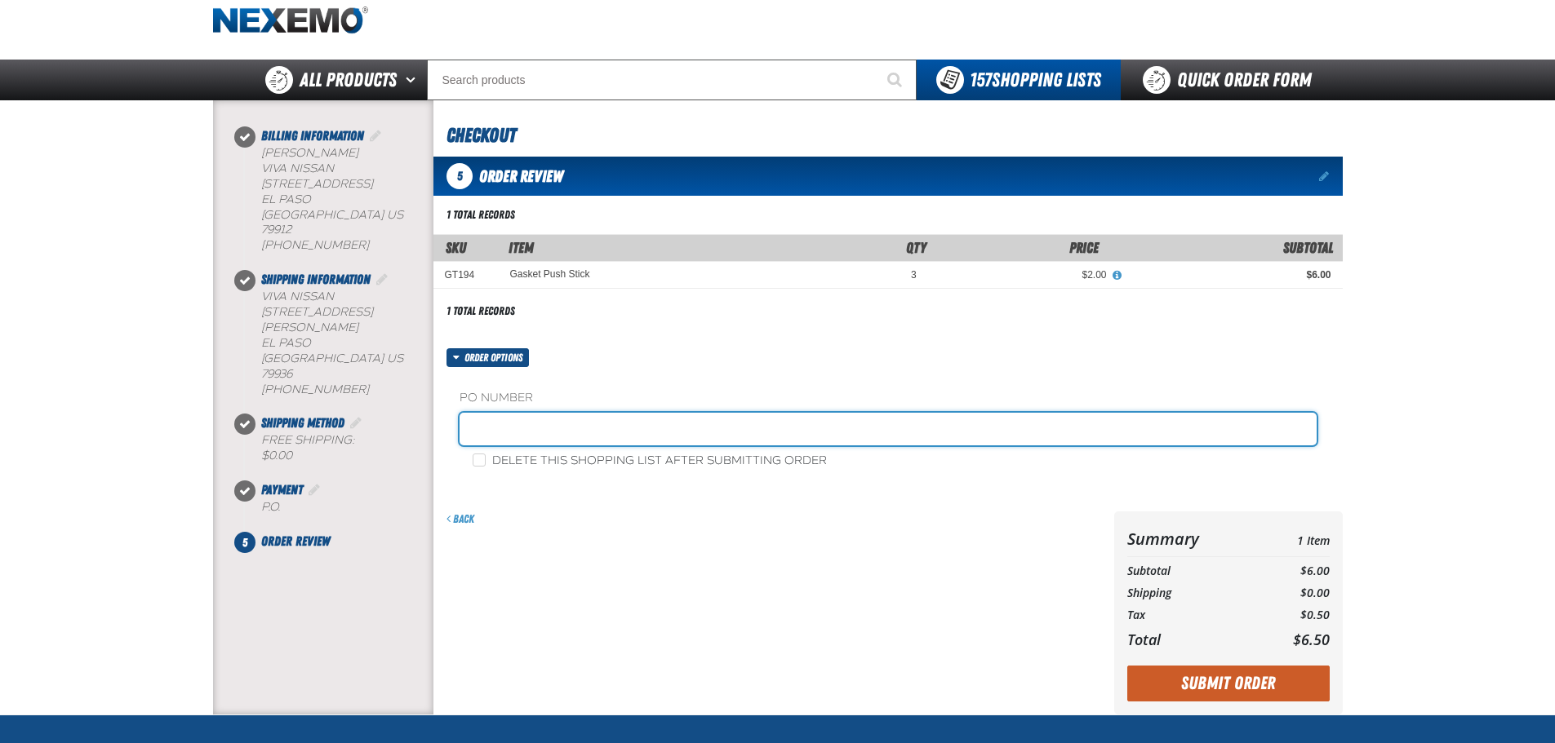
click at [562, 446] on input "text" at bounding box center [887, 429] width 857 height 33
type input "12081"
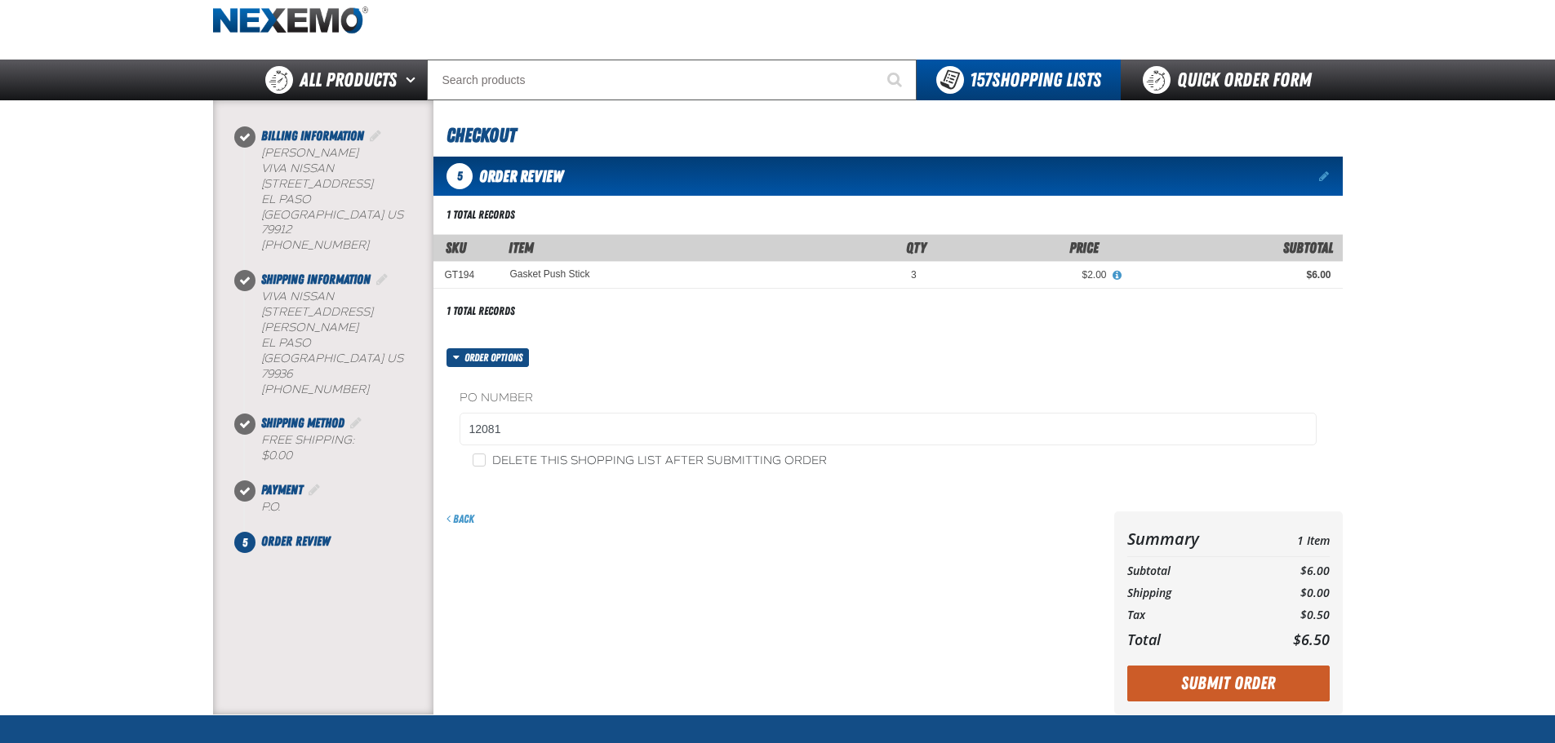
click at [765, 567] on div "Back" at bounding box center [770, 613] width 674 height 203
click at [1250, 680] on button "Submit Order" at bounding box center [1228, 684] width 202 height 36
